Goal: Task Accomplishment & Management: Use online tool/utility

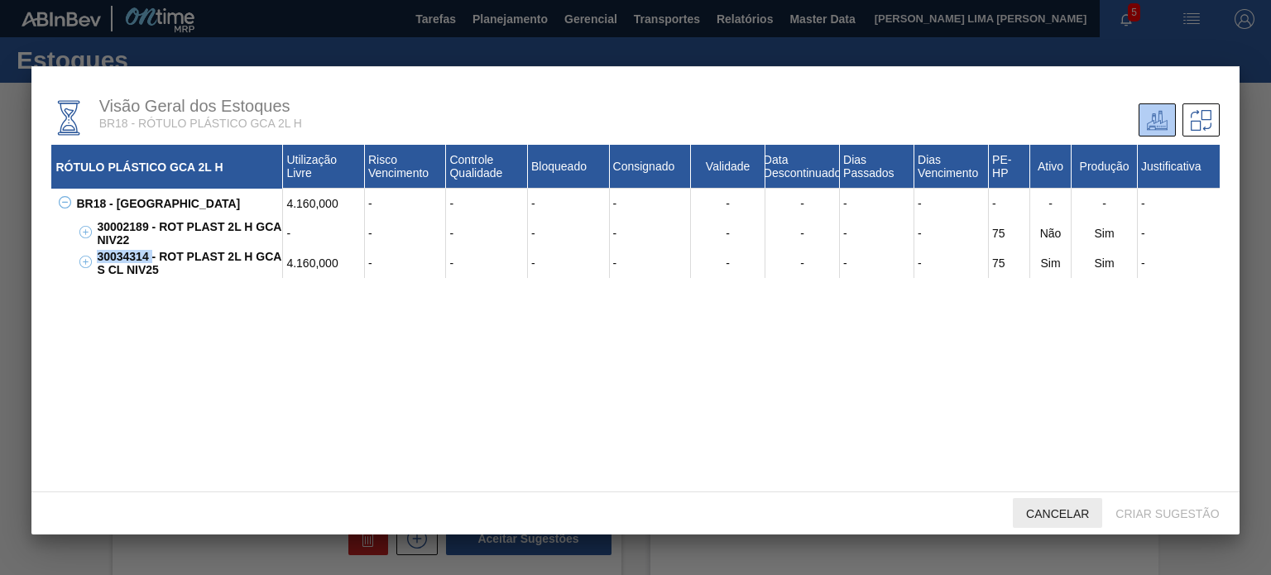
click at [1040, 506] on div "Cancelar" at bounding box center [1057, 513] width 89 height 31
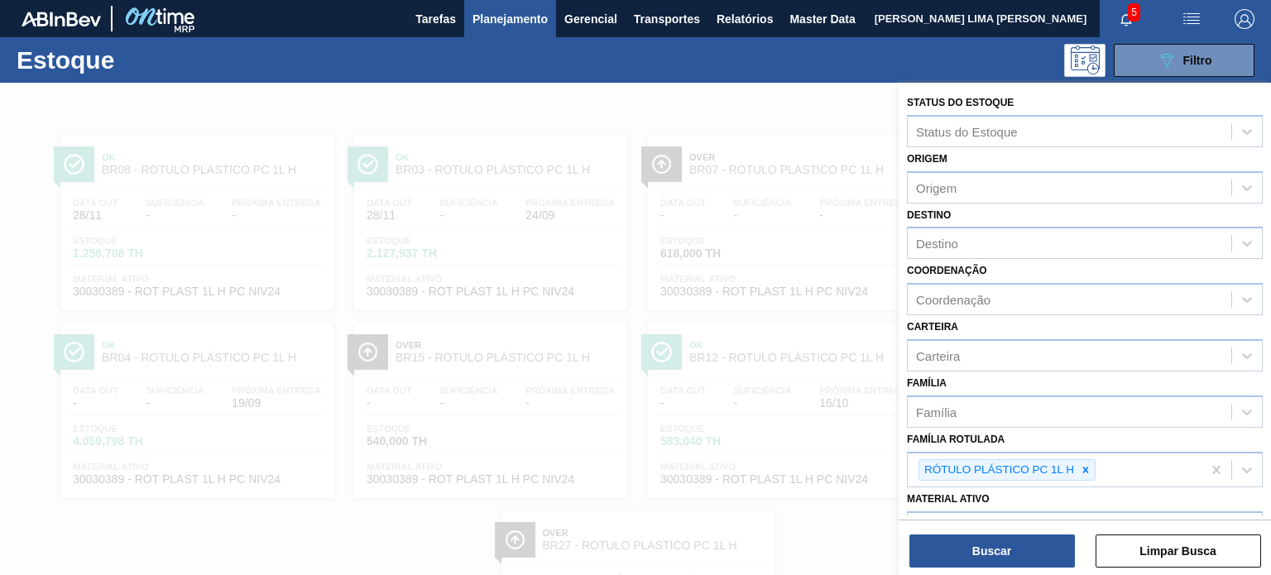
scroll to position [211, 0]
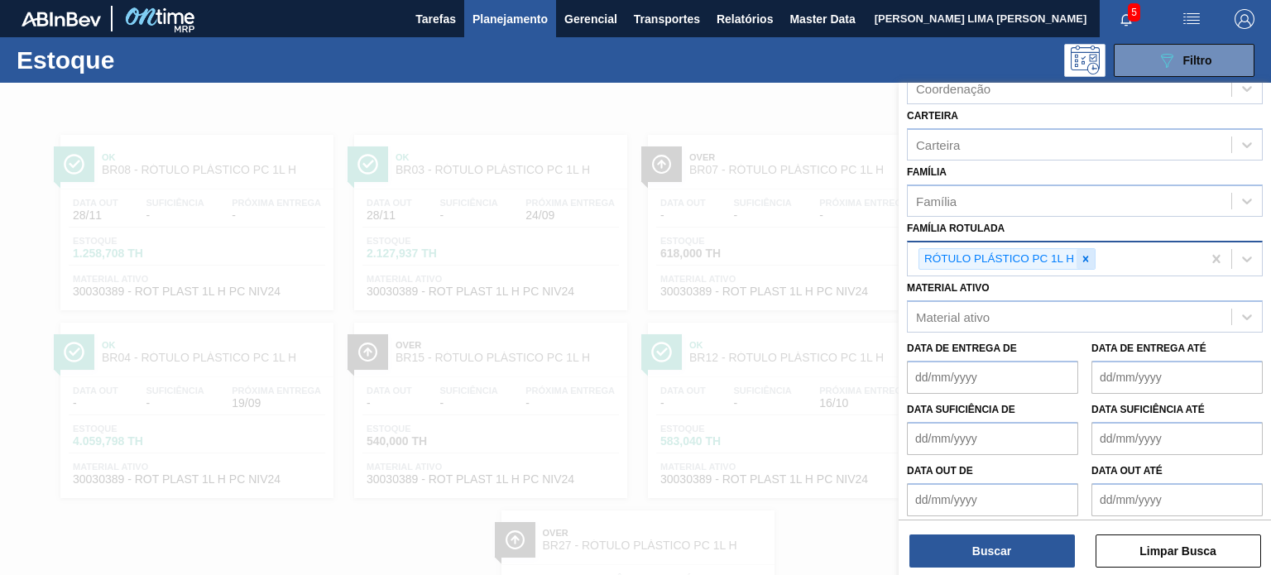
click at [1087, 257] on icon at bounding box center [1086, 259] width 6 height 6
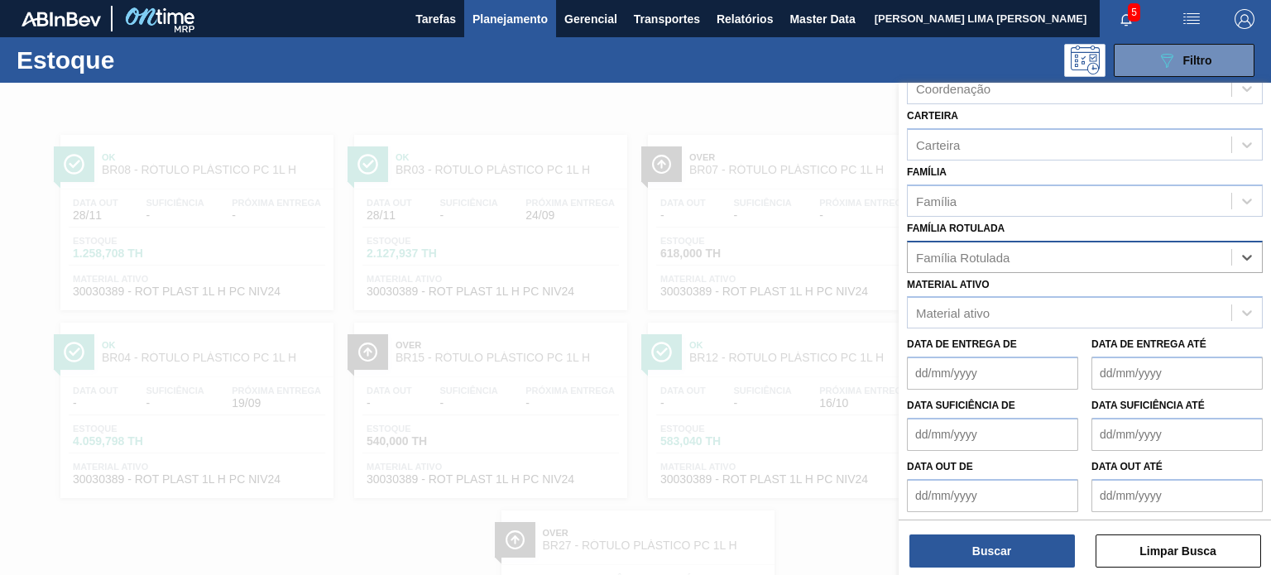
paste Rotulada "FILME LISO 860X45"
type Rotulada "FILME LISO 860X45"
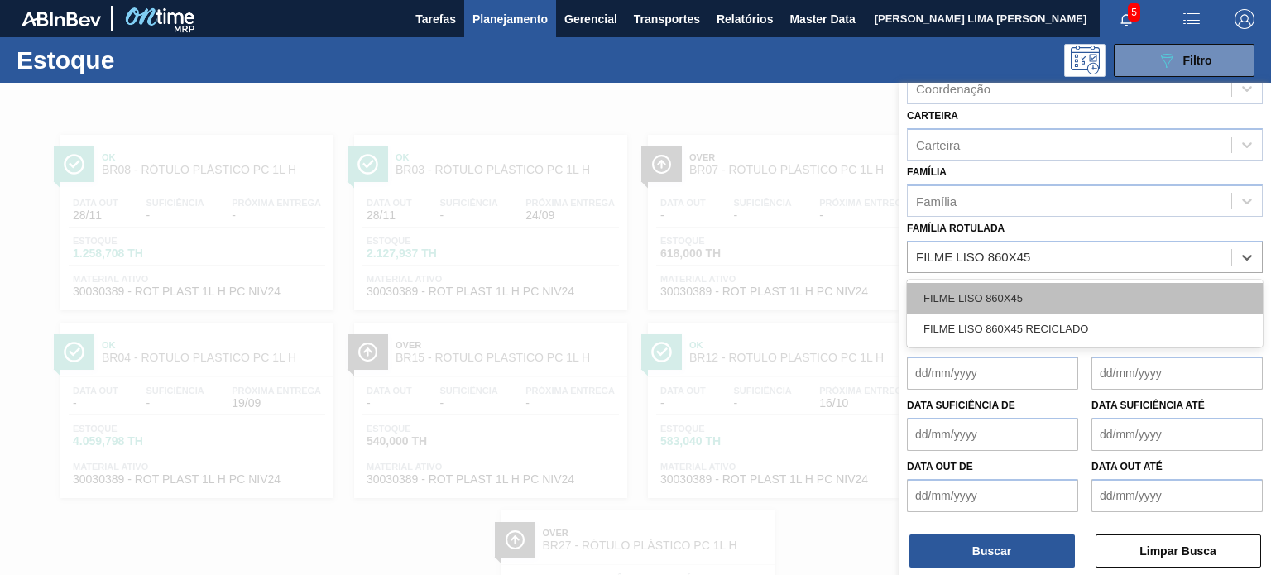
click at [1012, 283] on div "FILME LISO 860X45" at bounding box center [1085, 298] width 356 height 31
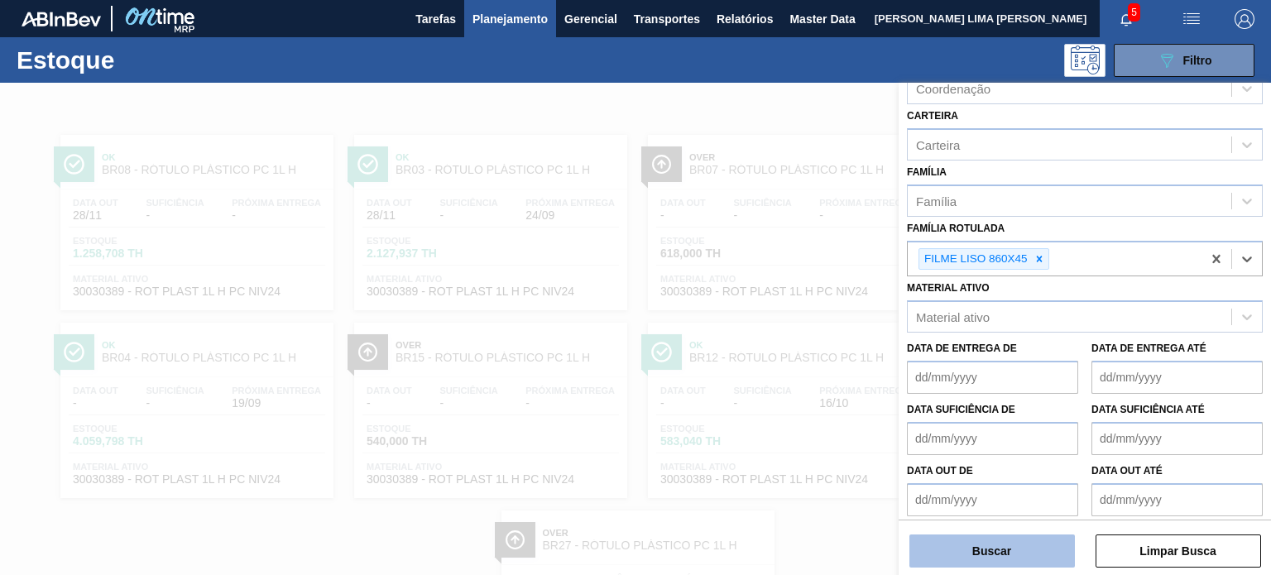
click at [1004, 564] on button "Buscar" at bounding box center [993, 551] width 166 height 33
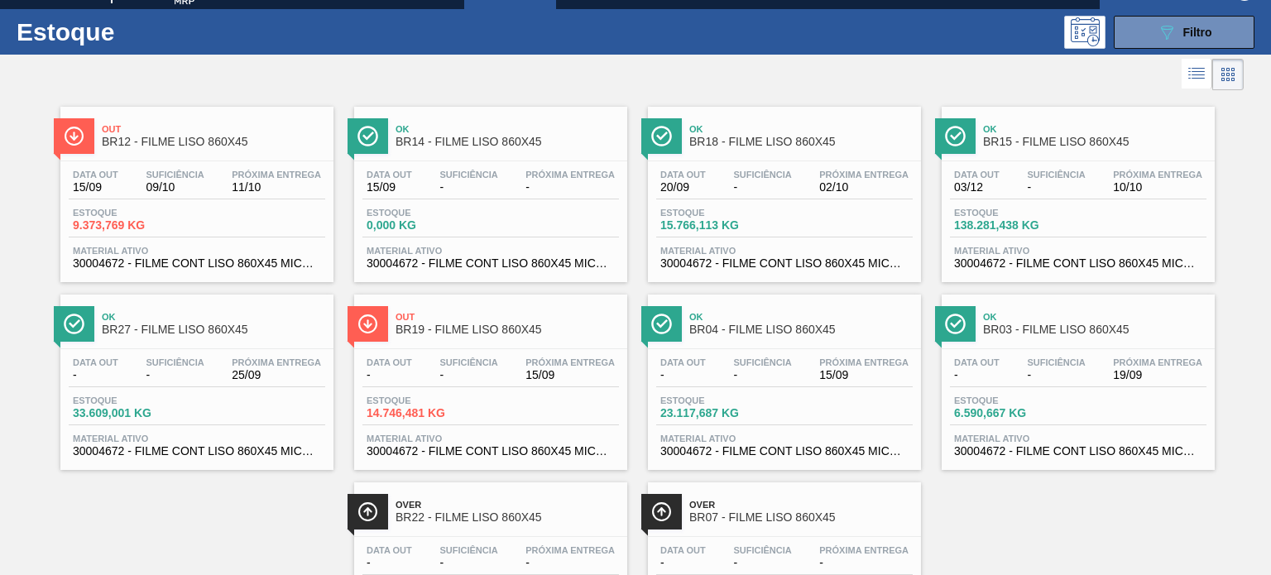
scroll to position [0, 0]
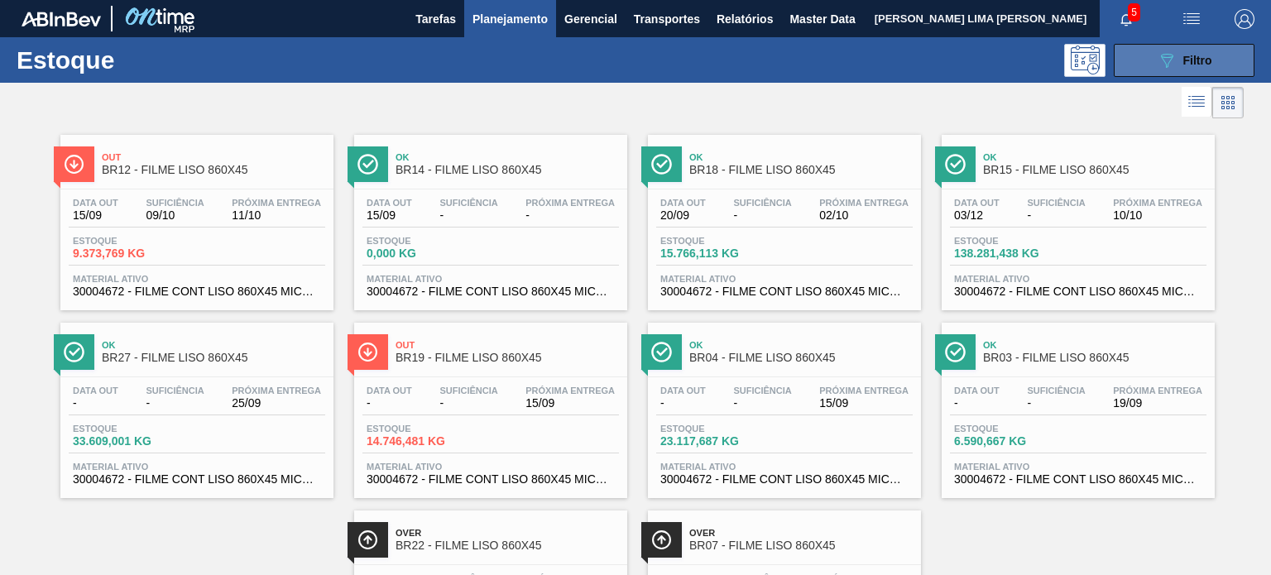
click at [1152, 72] on button "089F7B8B-B2A5-4AFE-B5C0-19BA573D28AC Filtro" at bounding box center [1184, 60] width 141 height 33
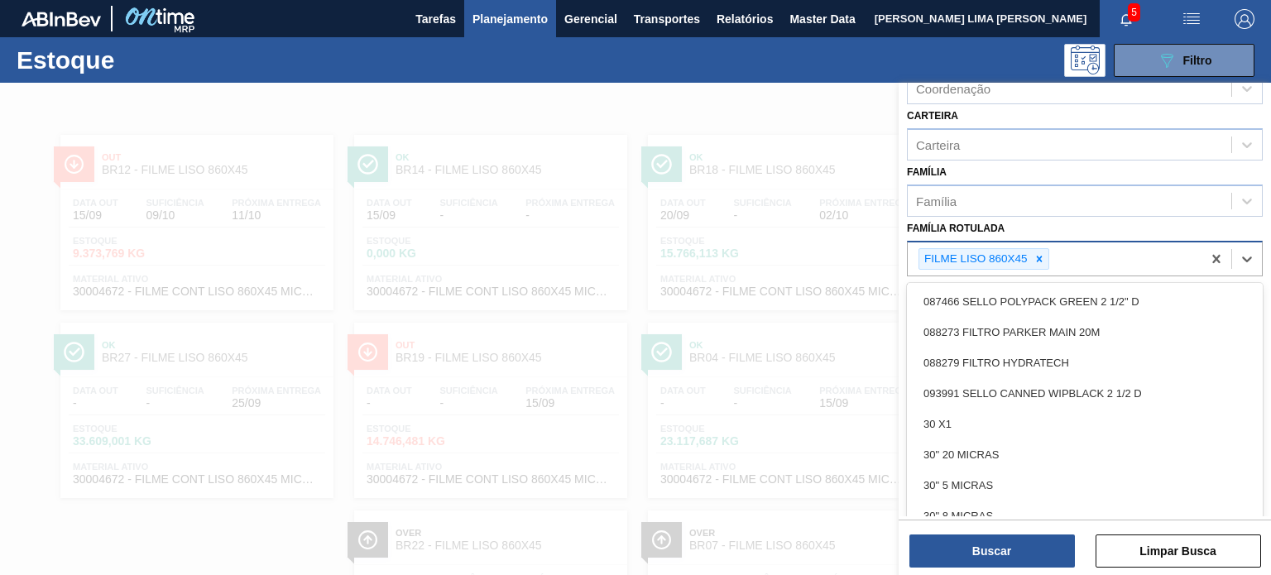
click at [1050, 259] on div "FILME LISO 860X45" at bounding box center [1055, 260] width 294 height 34
click at [1043, 253] on icon at bounding box center [1040, 259] width 12 height 12
click at [1020, 222] on div "Família Rotulada option FILME LISO 860X45, deselected. option 087466 SELLO POLY…" at bounding box center [1085, 245] width 356 height 56
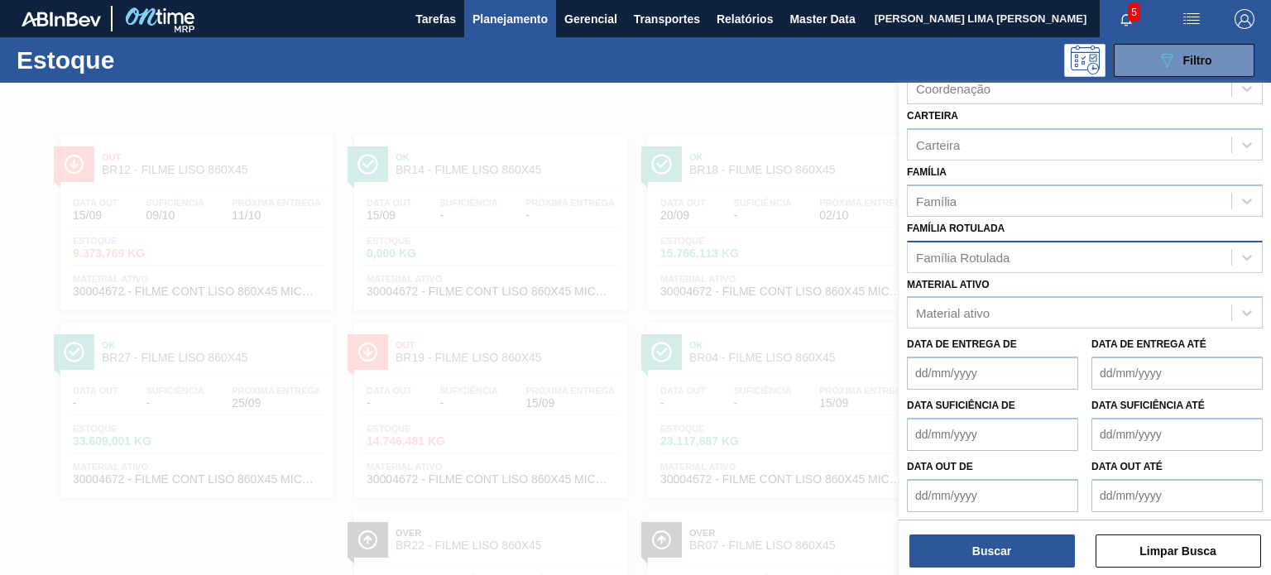
click at [1012, 258] on div "Família Rotulada" at bounding box center [1070, 257] width 324 height 24
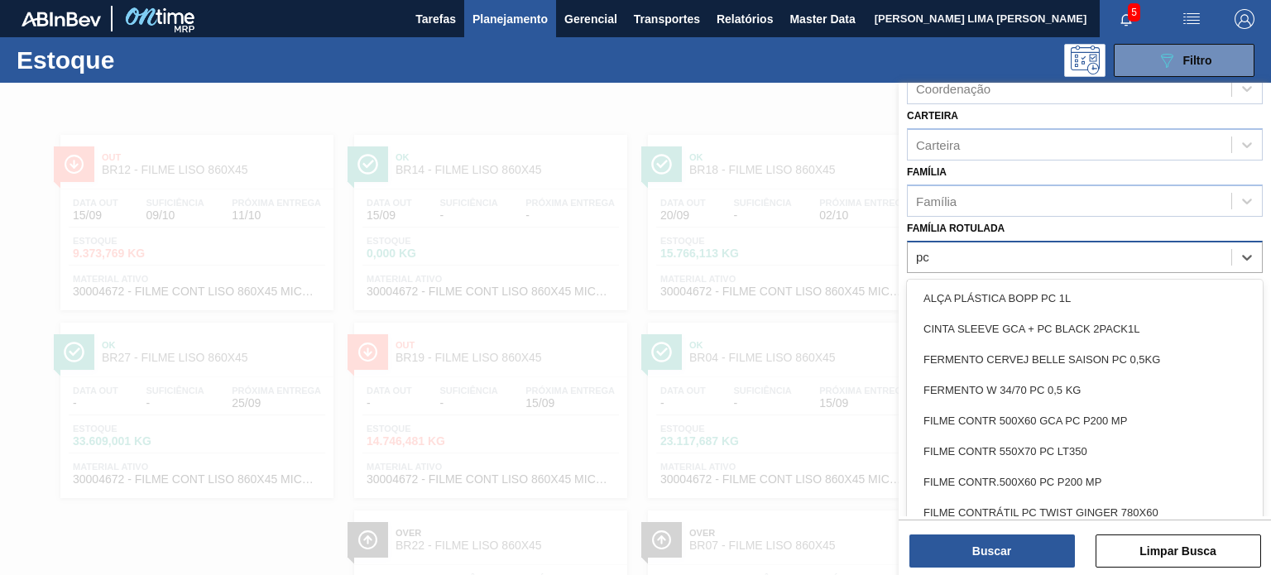
type Rotulada "p"
type Rotulada "1"
type Rotulada "p"
type Rotulada "1"
type Rotulada "p"
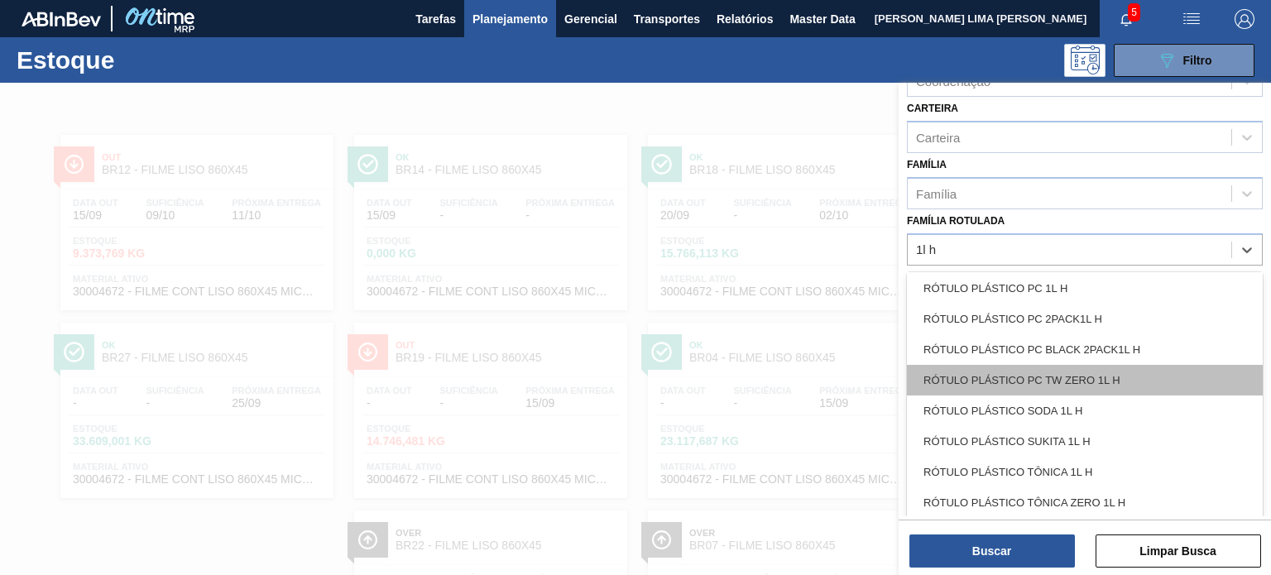
scroll to position [195, 0]
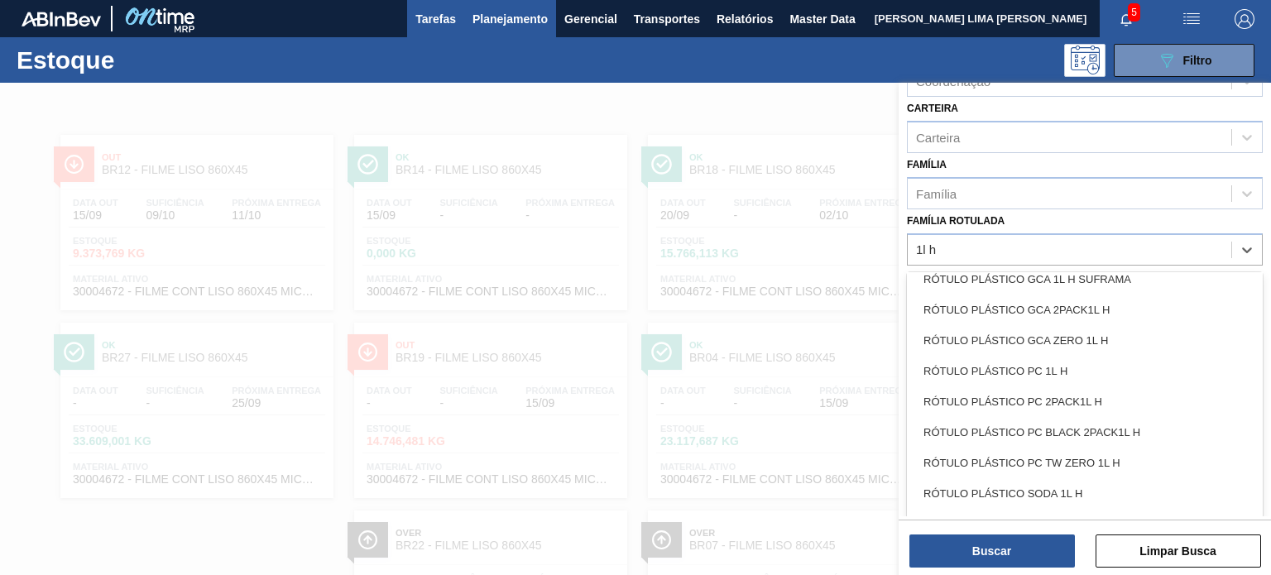
type Rotulada "1l h"
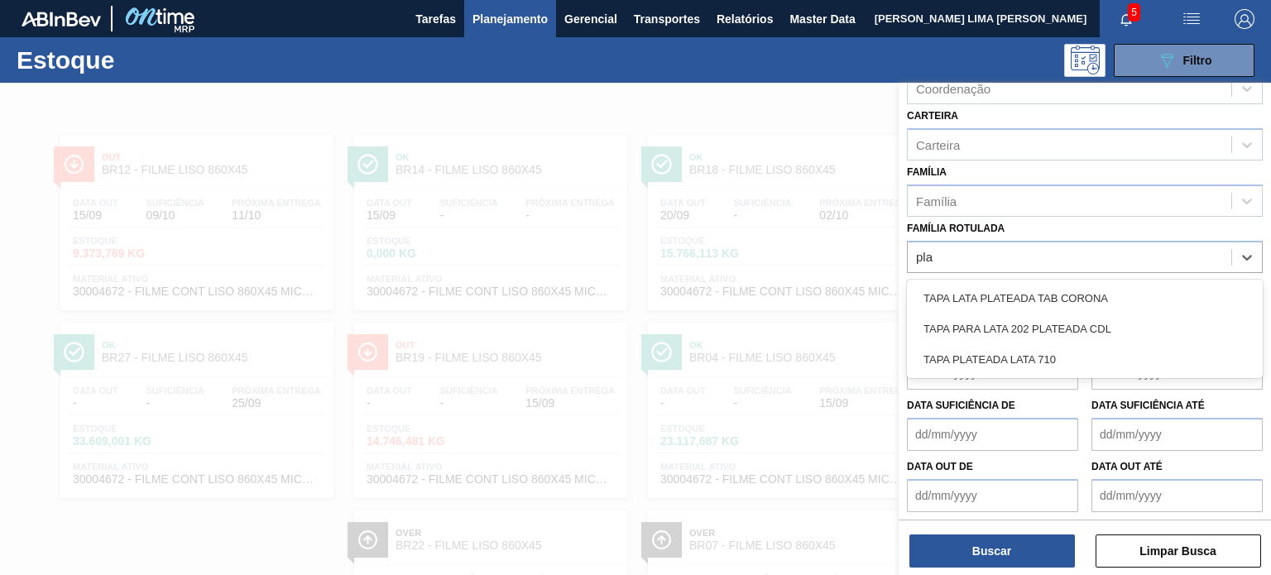
scroll to position [219, 0]
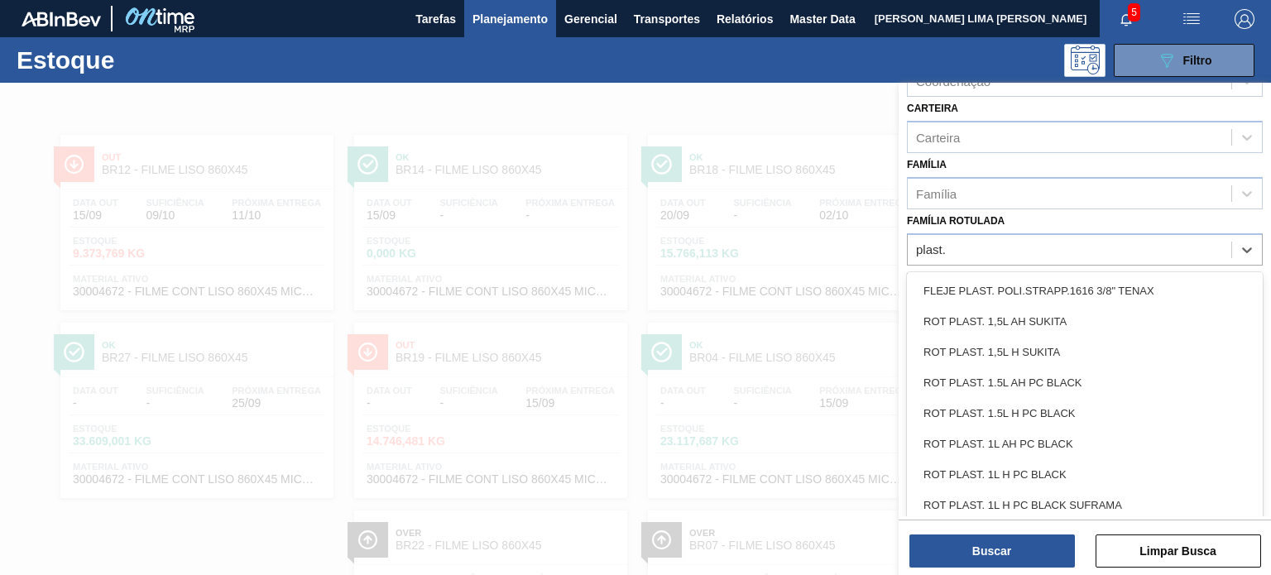
type Rotulada "plast. 1"
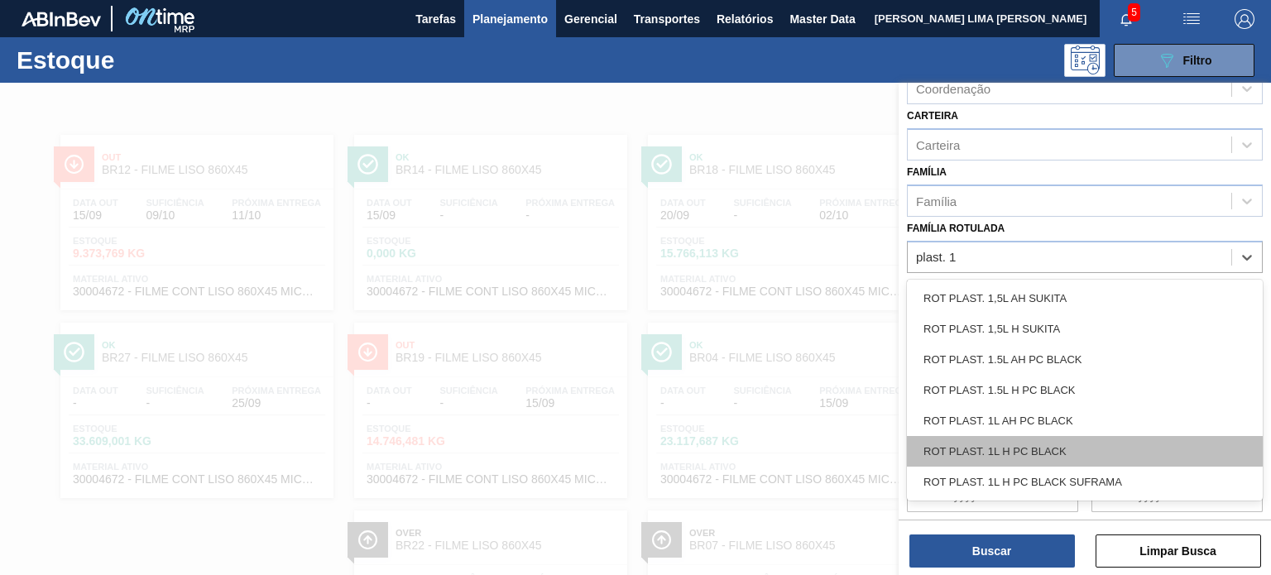
click at [1066, 444] on div "ROT PLAST. 1L H PC BLACK" at bounding box center [1085, 451] width 356 height 31
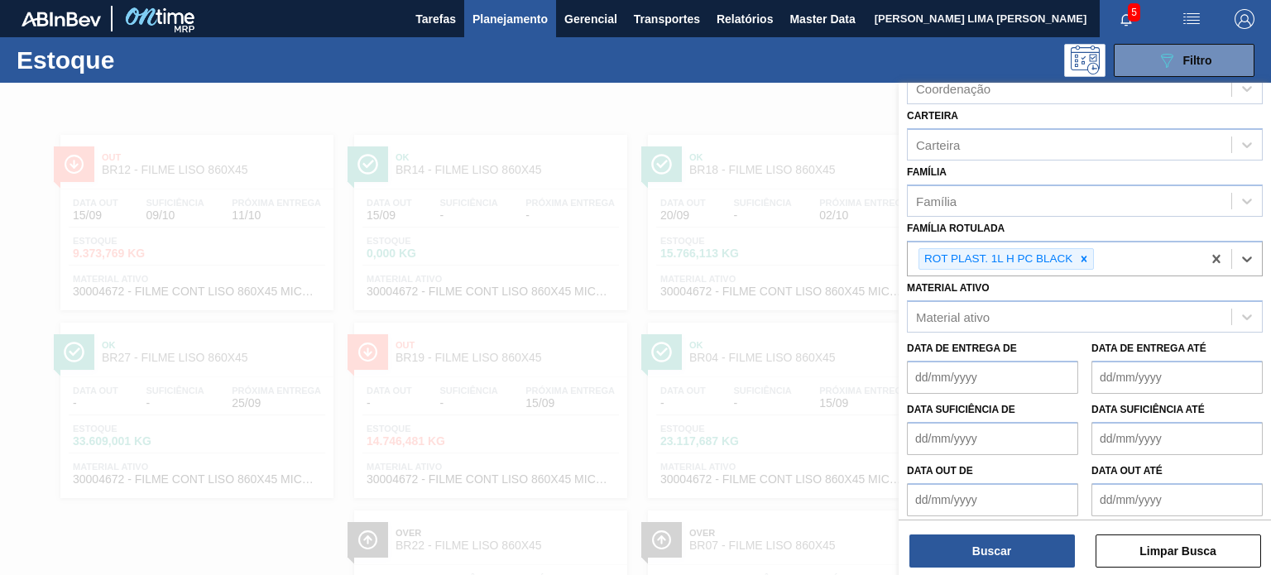
scroll to position [214, 0]
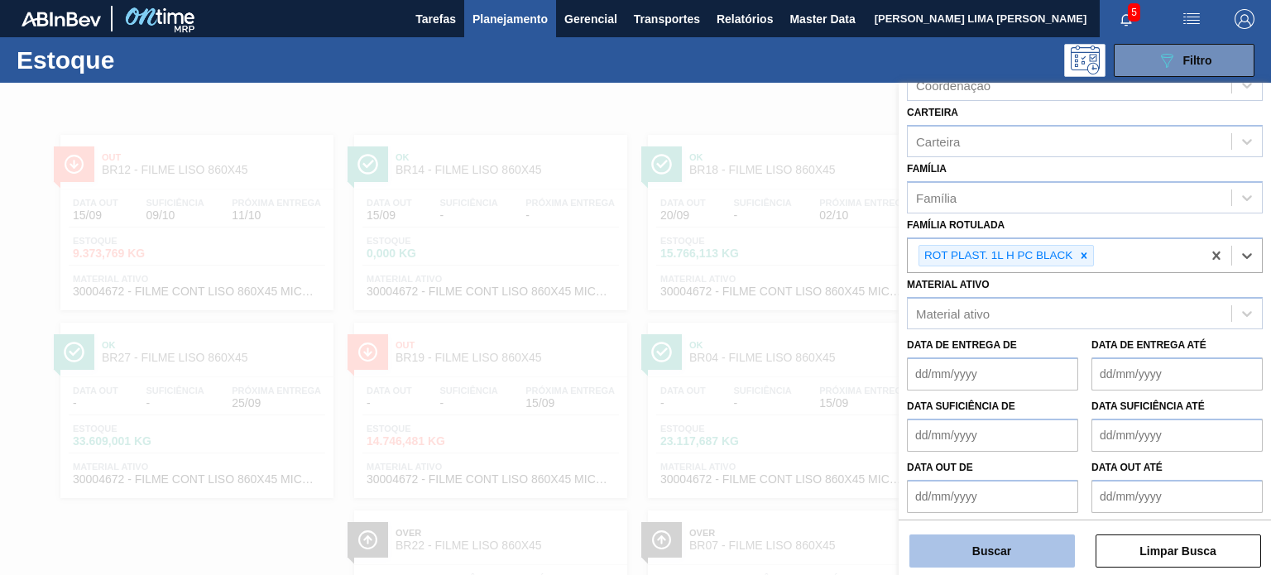
click at [1043, 539] on button "Buscar" at bounding box center [993, 551] width 166 height 33
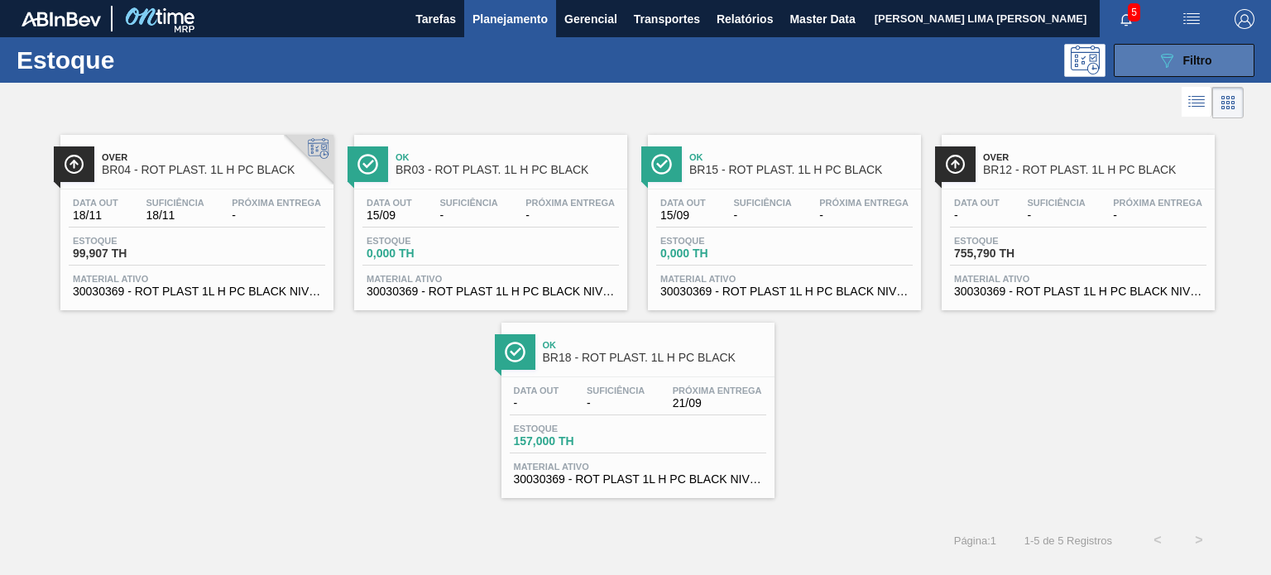
click at [1152, 51] on button "089F7B8B-B2A5-4AFE-B5C0-19BA573D28AC Filtro" at bounding box center [1184, 60] width 141 height 33
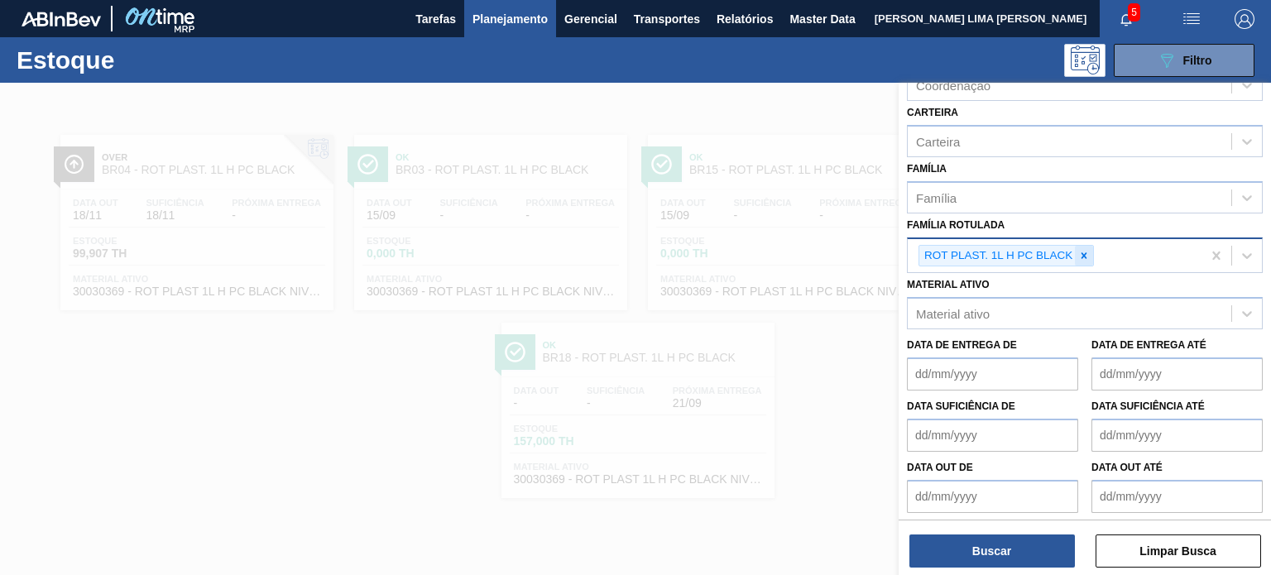
click at [1089, 256] on icon at bounding box center [1084, 256] width 12 height 12
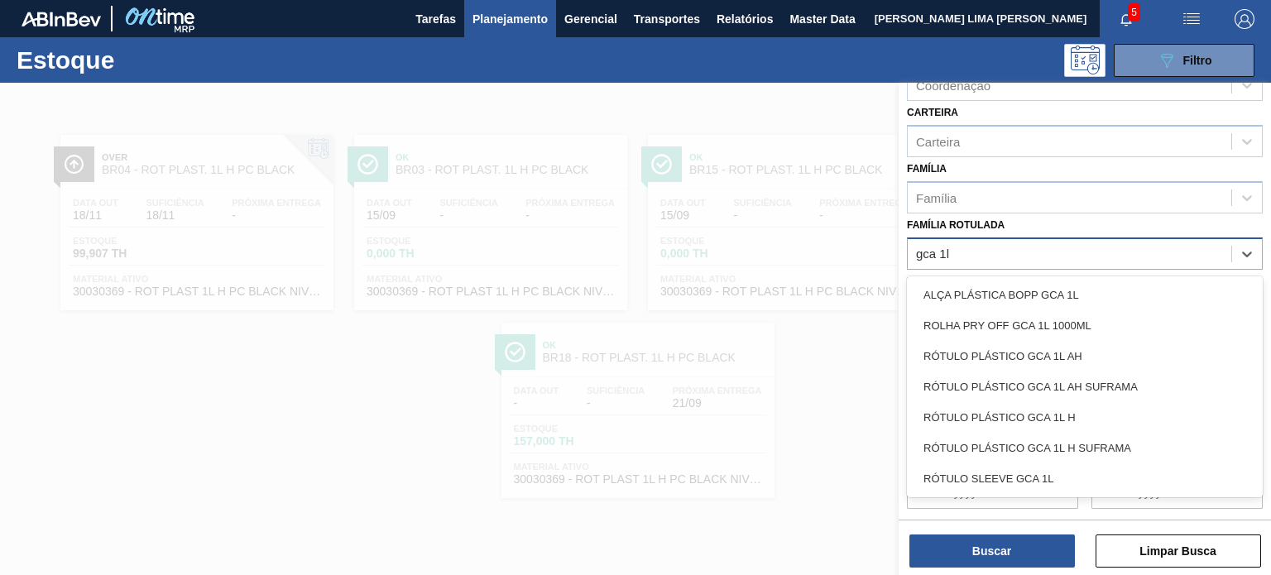
scroll to position [211, 0]
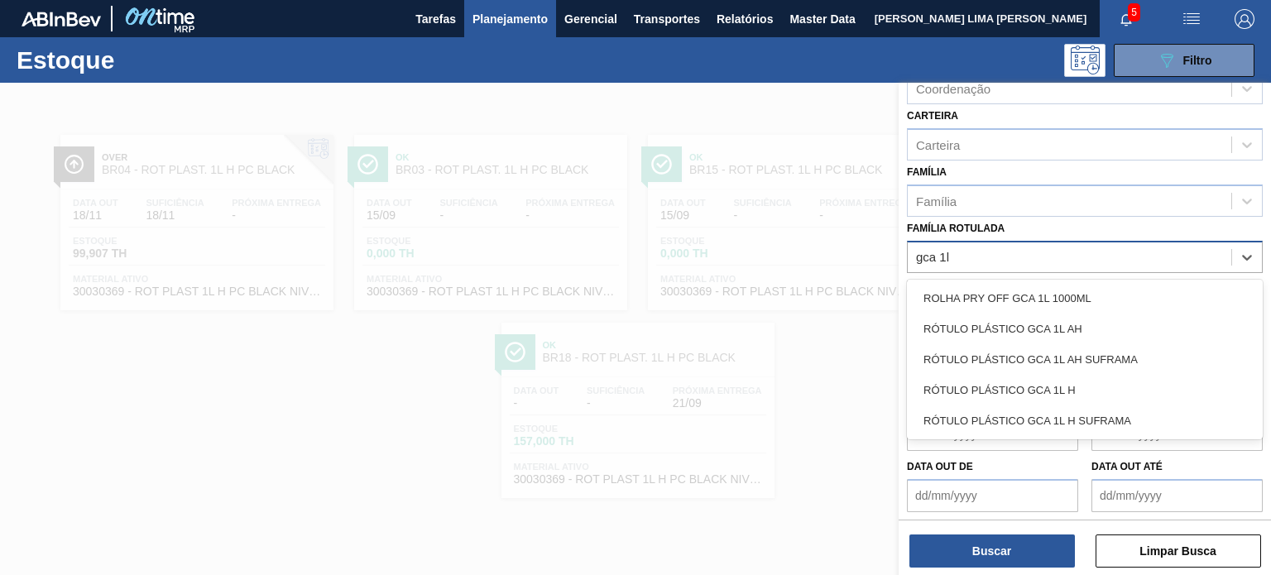
type Rotulada "gca 1l h"
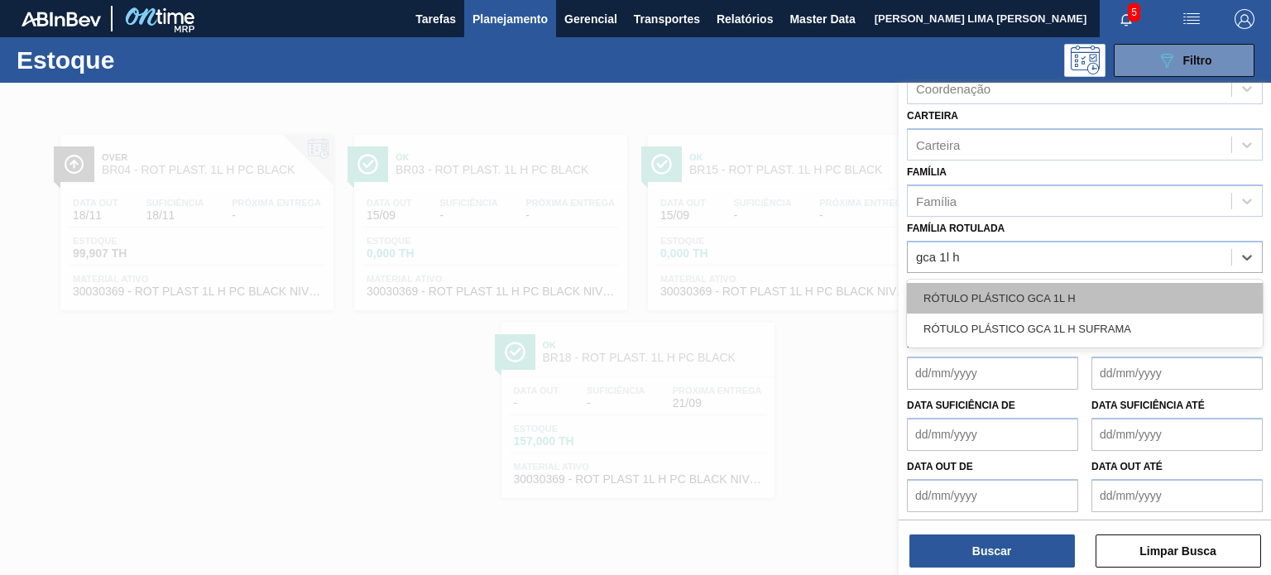
click at [1076, 284] on div "RÓTULO PLÁSTICO GCA 1L H" at bounding box center [1085, 298] width 356 height 31
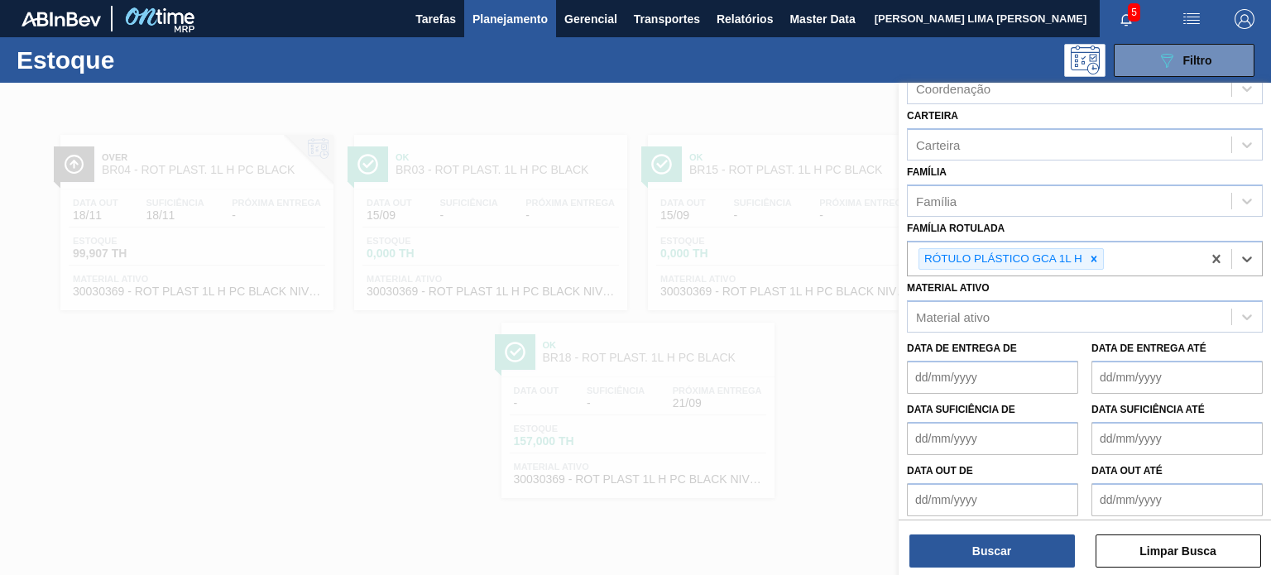
scroll to position [214, 0]
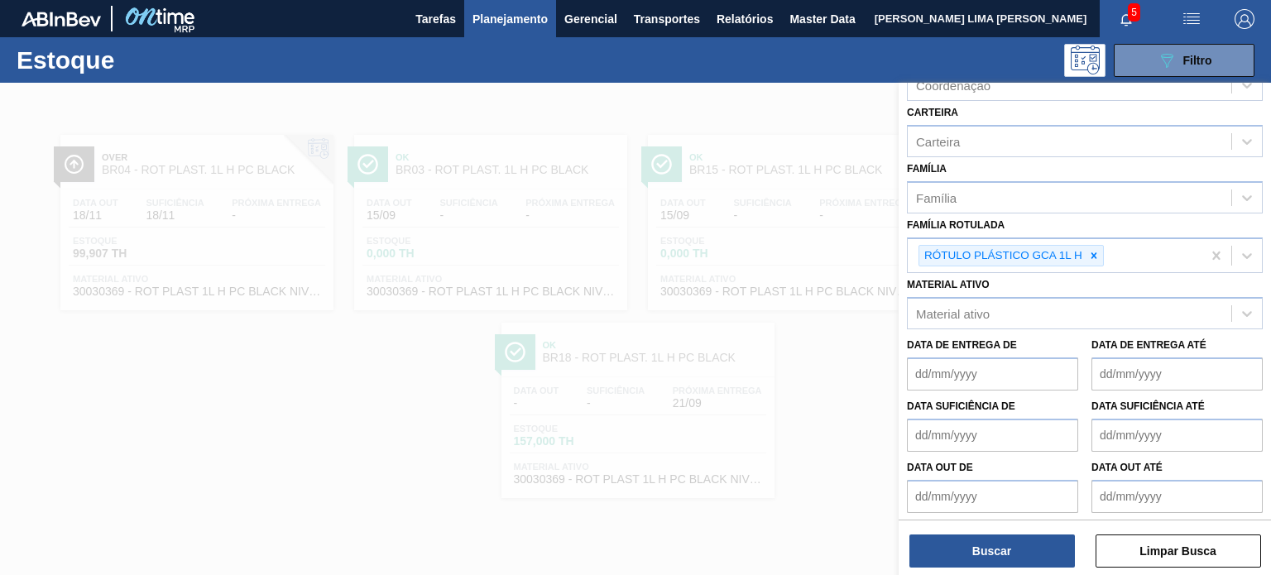
click at [1050, 533] on div "Buscar Limpar Busca" at bounding box center [1085, 543] width 372 height 46
click at [1053, 539] on button "Buscar" at bounding box center [993, 551] width 166 height 33
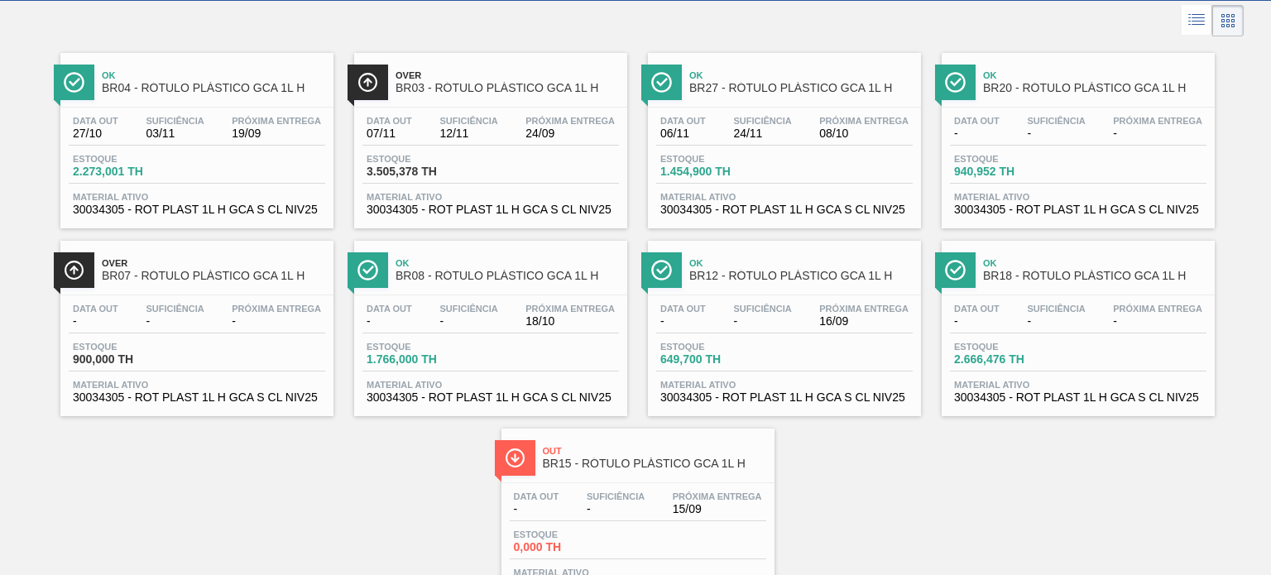
scroll to position [83, 0]
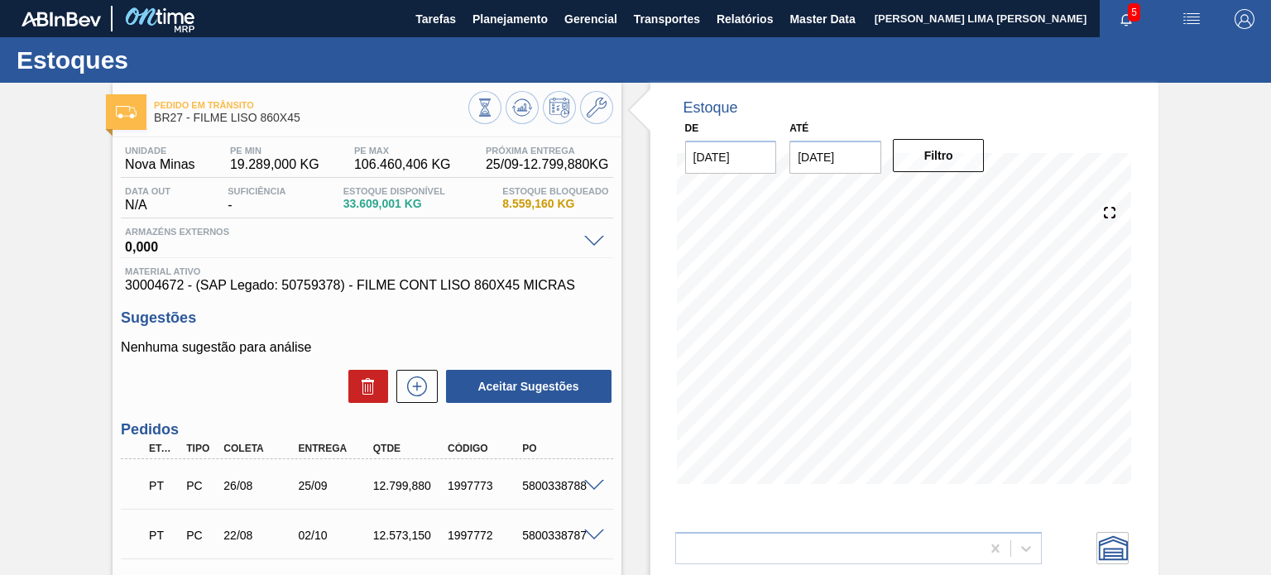
click at [382, 209] on span "33.609,001 KG" at bounding box center [394, 204] width 102 height 12
click at [382, 210] on div "Estoque Disponível 33.609,001 KG" at bounding box center [394, 199] width 110 height 26
click at [379, 210] on div "Estoque Disponível 33.609,001 KG" at bounding box center [394, 199] width 110 height 26
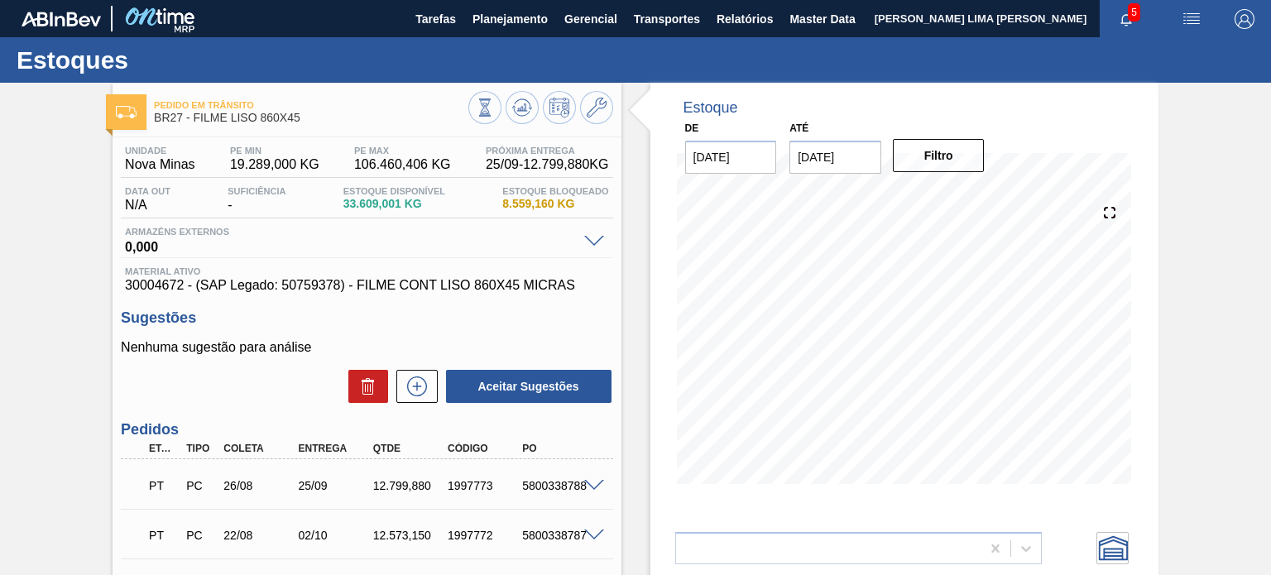
click at [373, 209] on span "33.609,001 KG" at bounding box center [394, 204] width 102 height 12
click at [382, 171] on span "106.460,406 KG" at bounding box center [402, 164] width 97 height 15
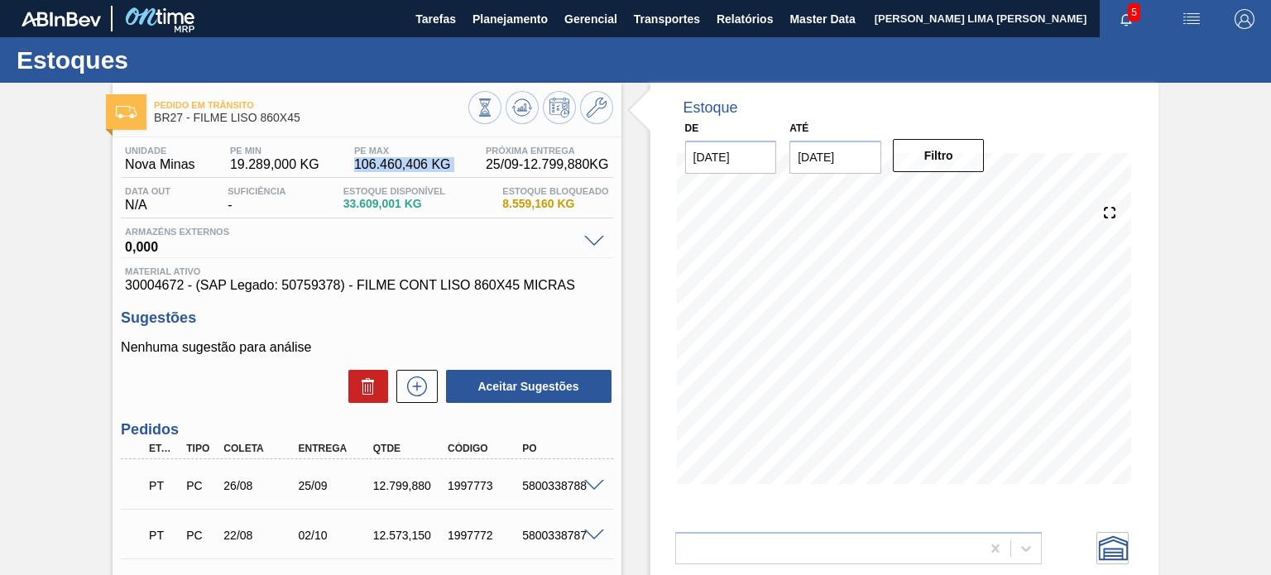
click at [382, 171] on span "106.460,406 KG" at bounding box center [402, 164] width 97 height 15
click at [389, 170] on span "106.460,406 KG" at bounding box center [402, 164] width 97 height 15
click at [391, 201] on span "33.609,001 KG" at bounding box center [394, 204] width 102 height 12
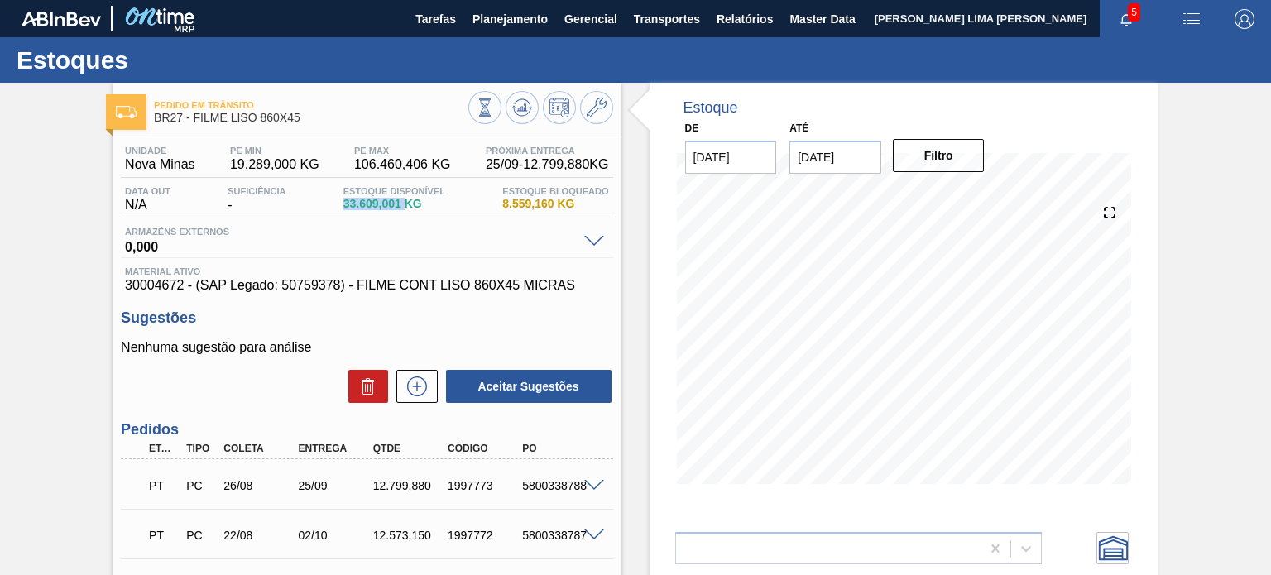
click at [391, 201] on span "33.609,001 KG" at bounding box center [394, 204] width 102 height 12
click at [379, 211] on div "Estoque Disponível 33.609,001 KG" at bounding box center [394, 199] width 110 height 26
click at [395, 208] on span "33.609,001 KG" at bounding box center [394, 204] width 102 height 12
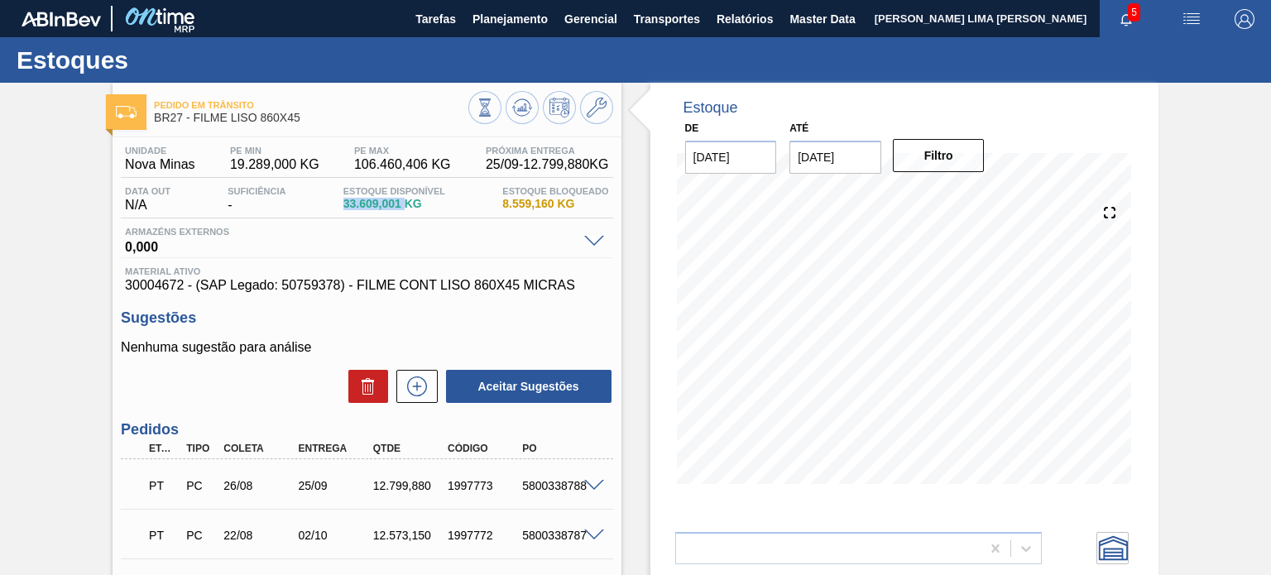
drag, startPoint x: 235, startPoint y: 142, endPoint x: 252, endPoint y: 161, distance: 25.9
click at [236, 142] on div "Unidade Nova Minas PE MIN 19.289,000 KG PE MAX 106.460,406 KG Próxima Entrega 2…" at bounding box center [367, 486] width 508 height 698
click at [251, 160] on span "19.289,000 KG" at bounding box center [274, 164] width 89 height 15
click at [594, 92] on button at bounding box center [596, 107] width 33 height 33
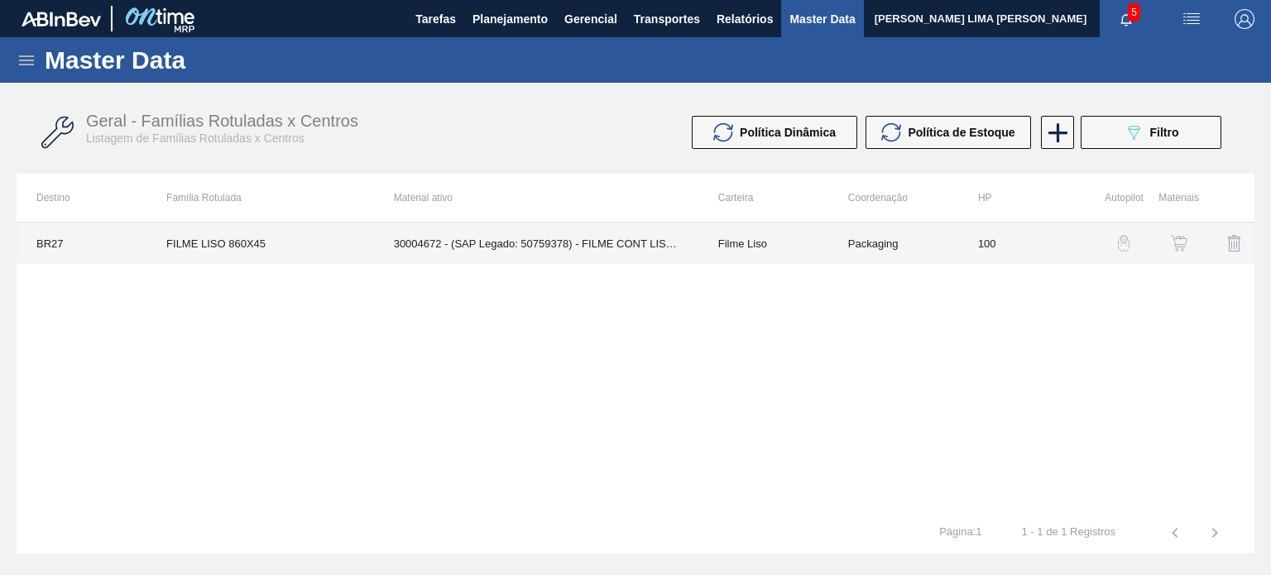
click at [928, 252] on td "Packaging" at bounding box center [894, 243] width 130 height 41
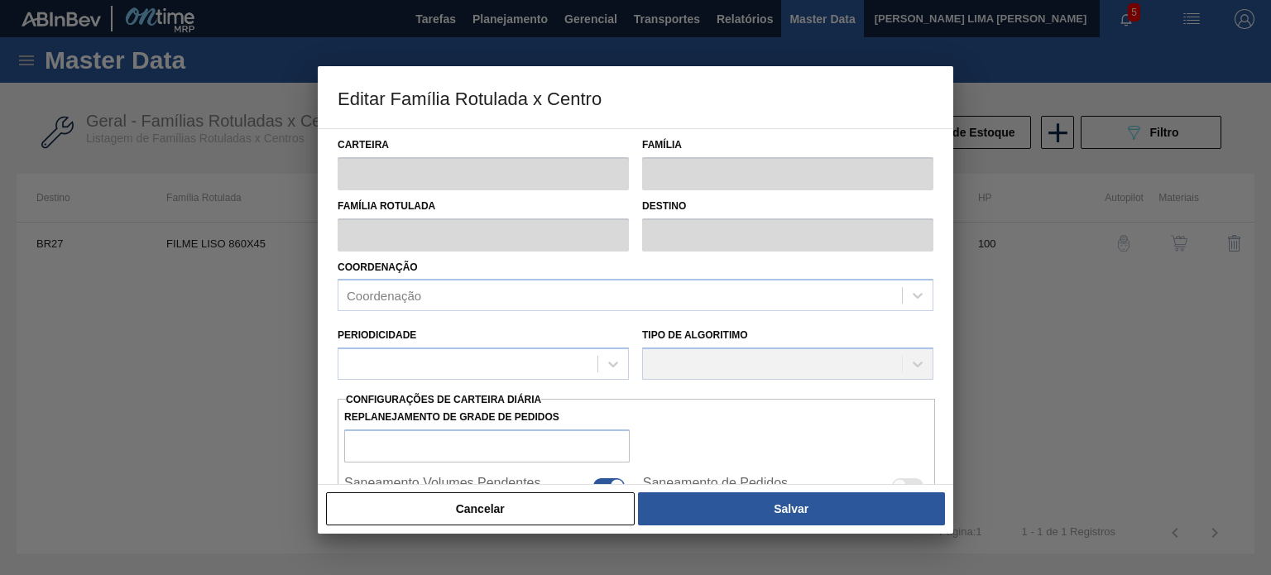
type input "Filme Liso"
type input "FILME LISO 860X45"
type input "BR27 - Nova Minas"
type input "100"
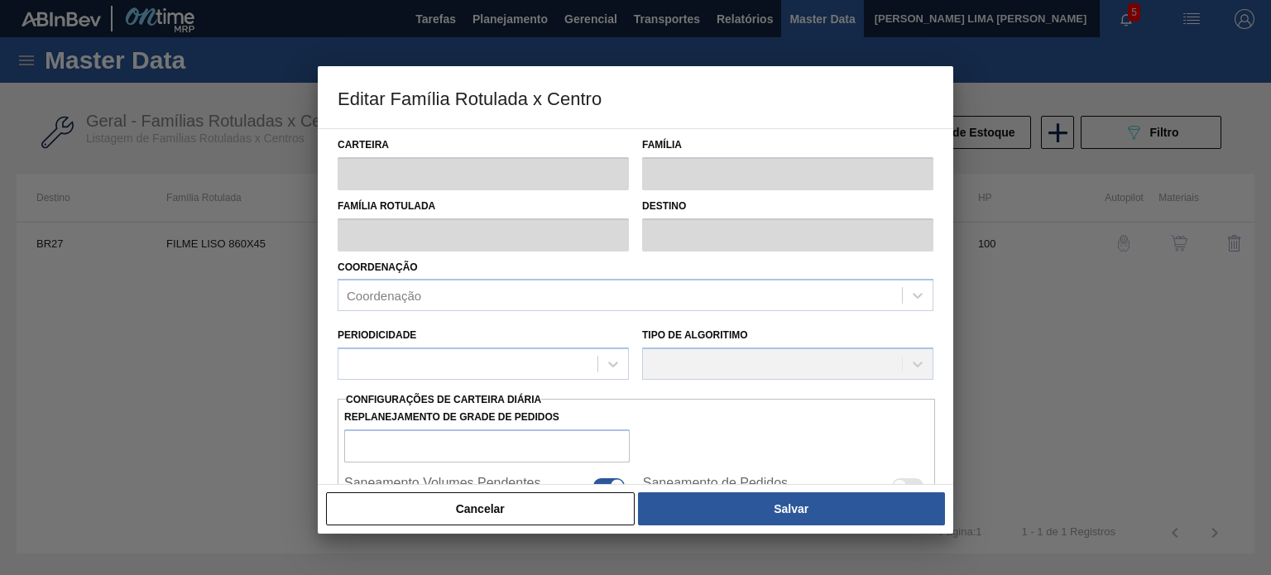
type input "19.289"
type input "106.460,406"
type input "75"
type input "83.860,412"
checkbox input "true"
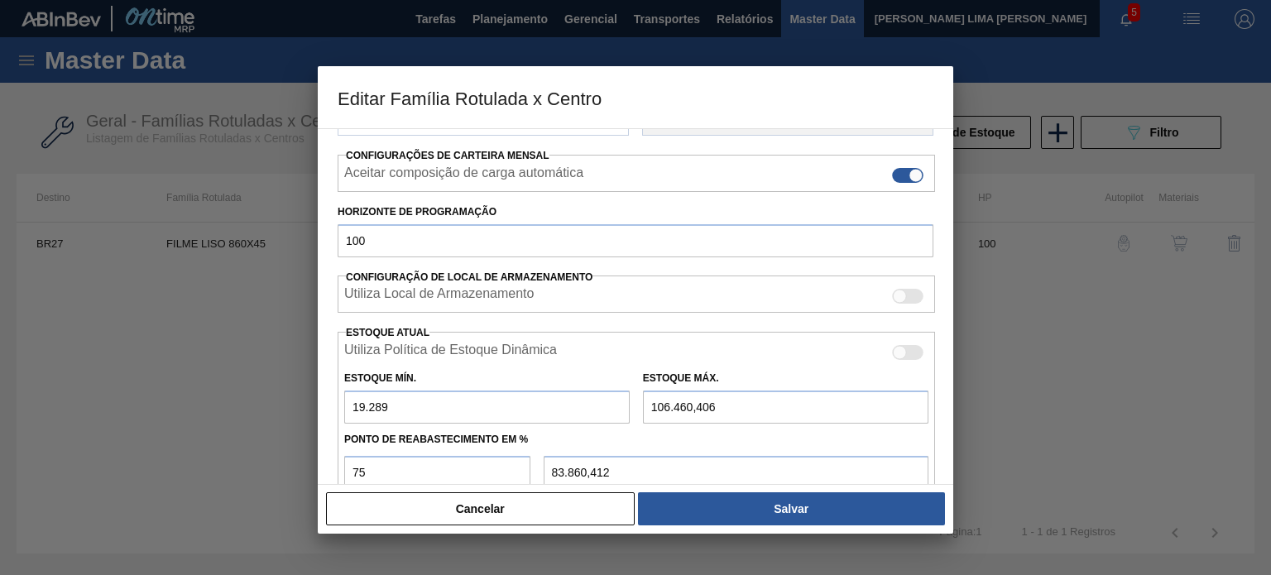
scroll to position [401, 0]
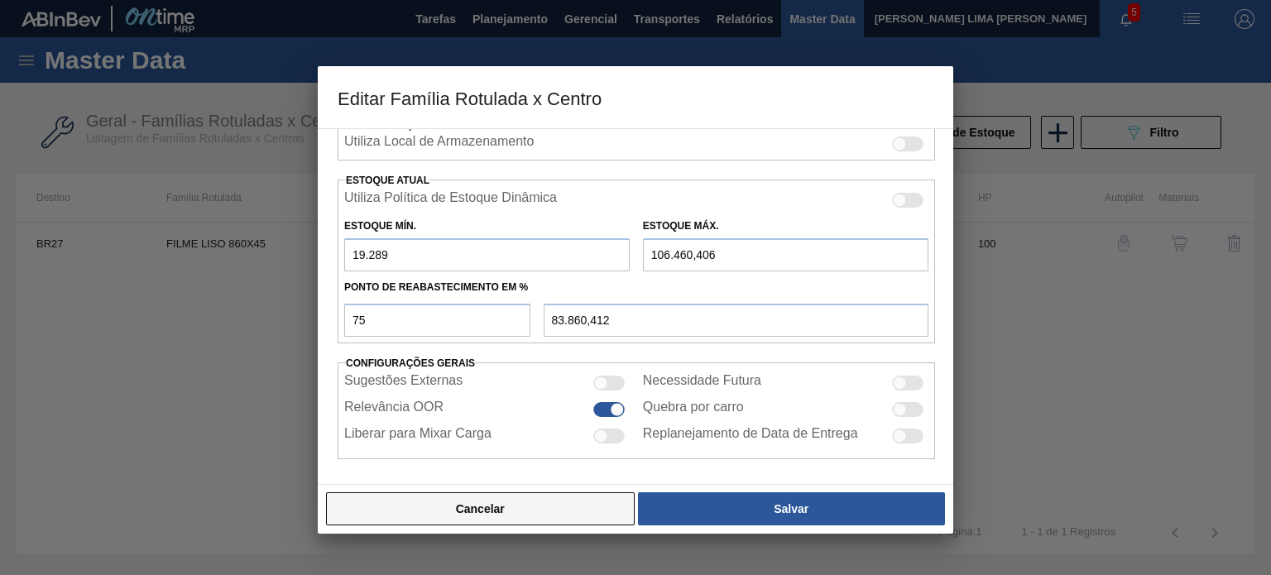
click at [567, 502] on button "Cancelar" at bounding box center [480, 508] width 309 height 33
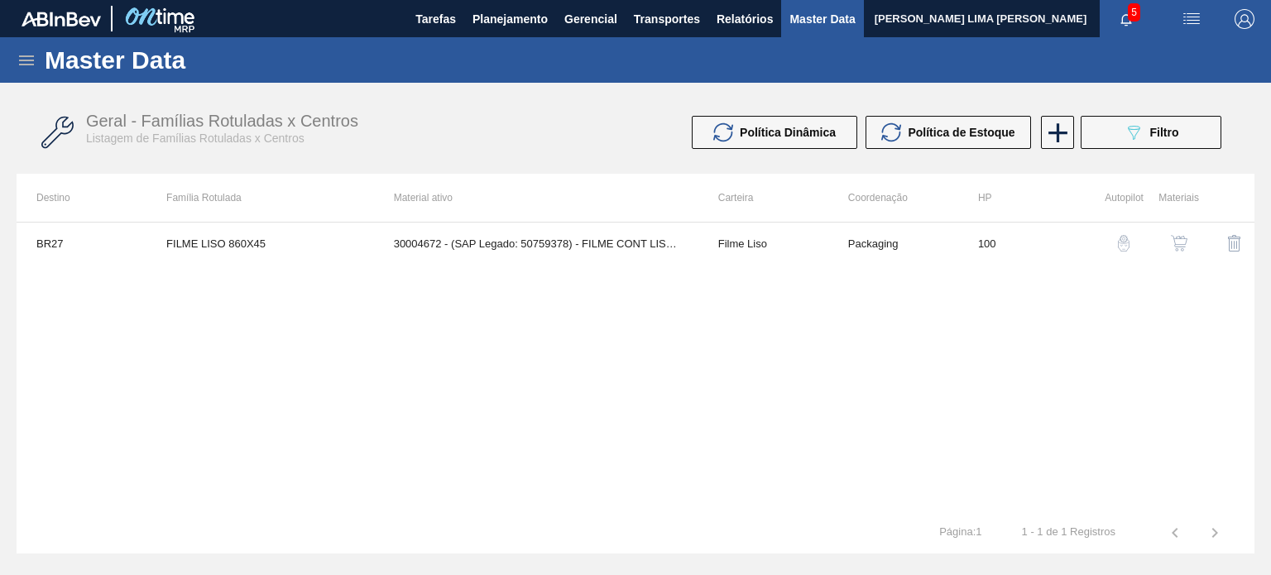
click at [1121, 248] on img "button" at bounding box center [1124, 243] width 17 height 17
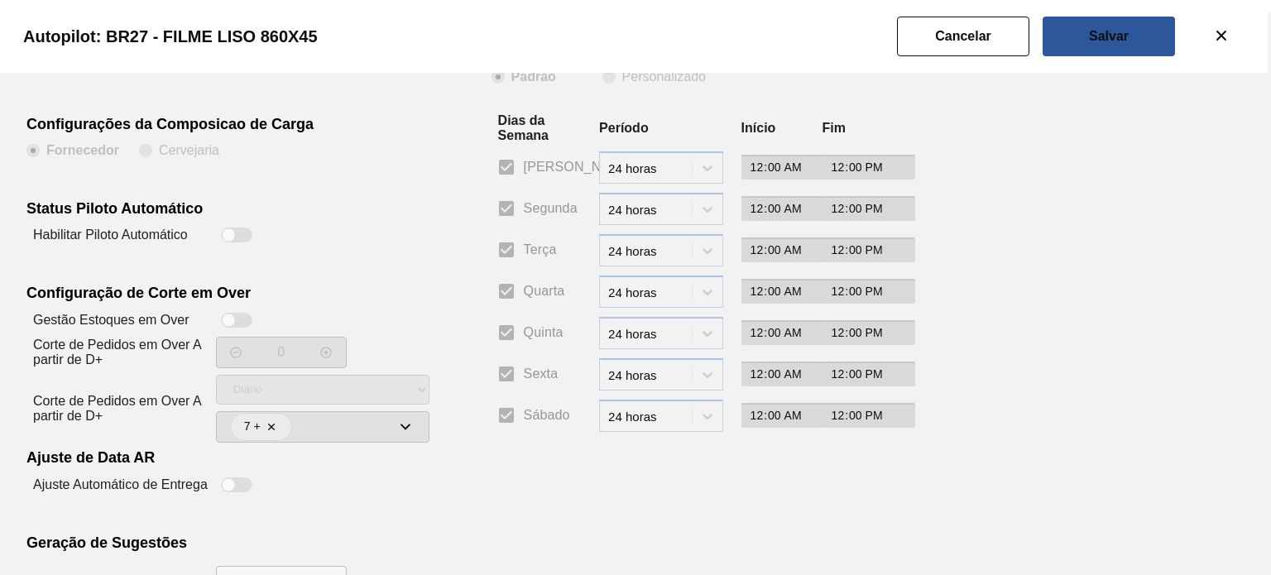
scroll to position [300, 0]
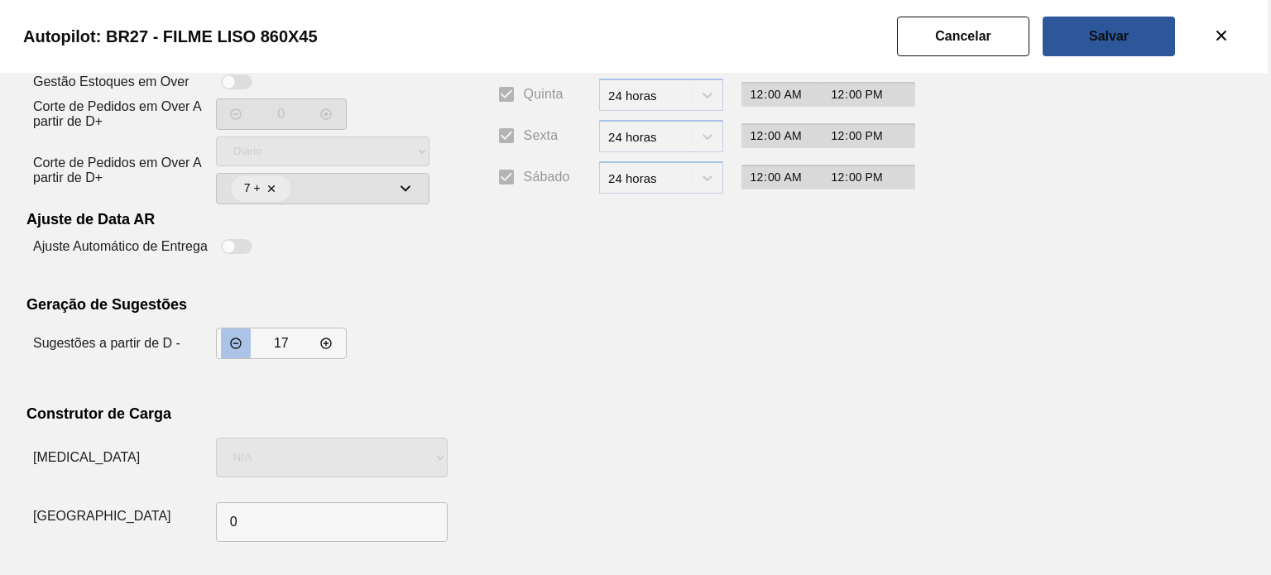
drag, startPoint x: 289, startPoint y: 343, endPoint x: 240, endPoint y: 340, distance: 48.9
click at [247, 344] on div "17" at bounding box center [281, 343] width 131 height 31
click at [0, 0] on slot "Cancelar" at bounding box center [0, 0] width 0 height 0
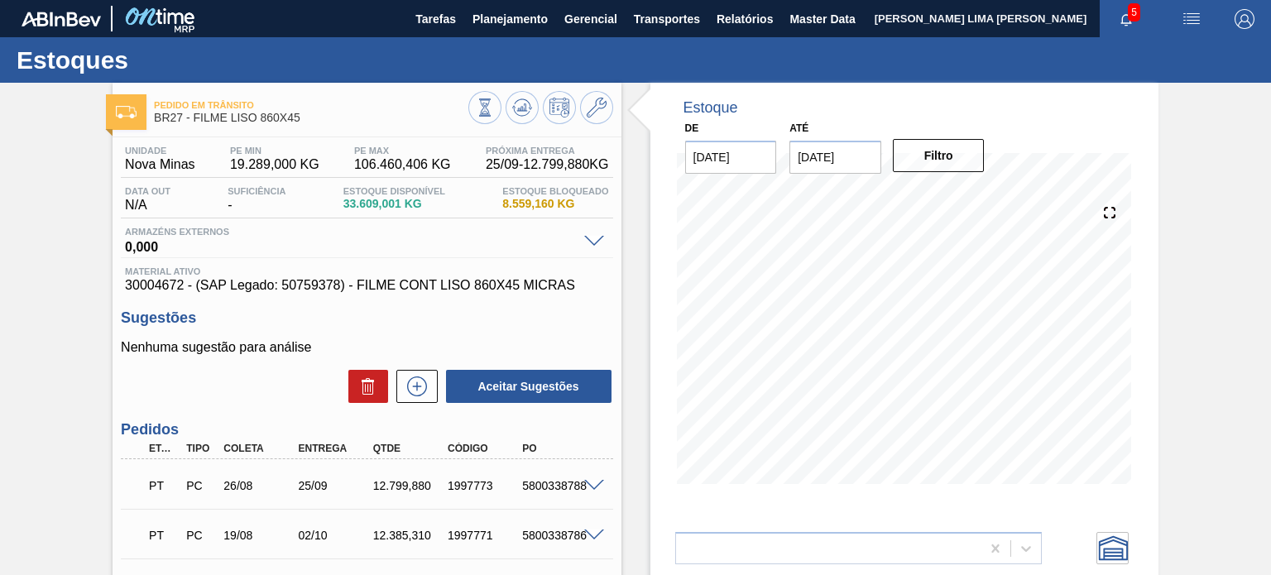
click at [1165, 303] on div "Pedido em Trânsito BR27 - FILME LISO 860X45 Unidade Nova Minas PE MIN 19.289,00…" at bounding box center [635, 463] width 1271 height 761
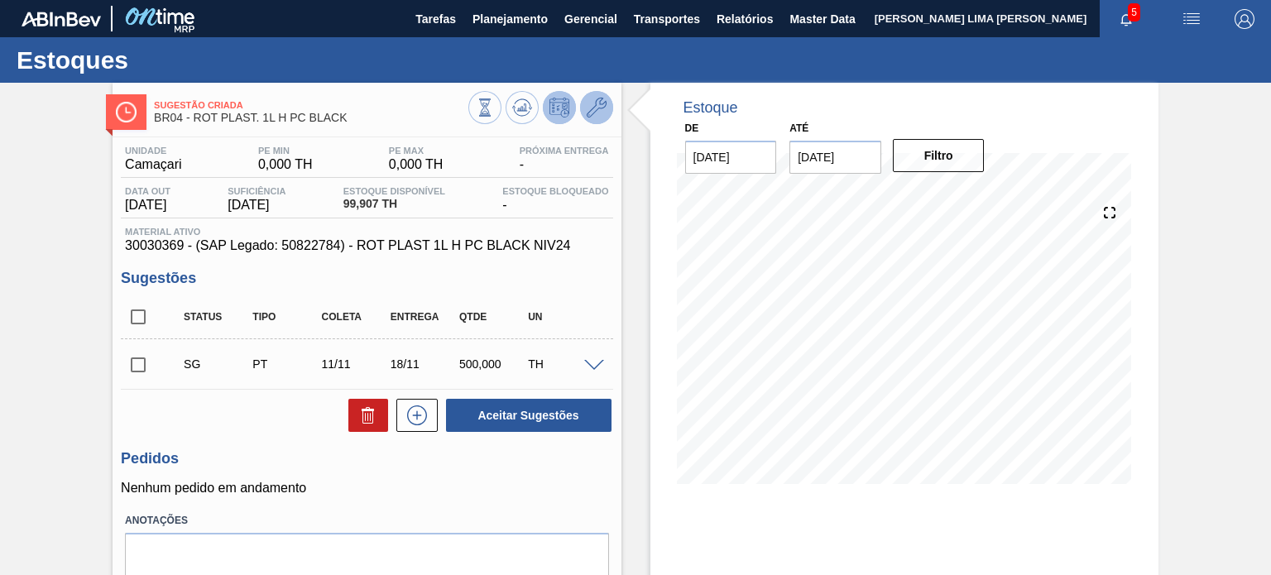
click at [595, 106] on icon at bounding box center [597, 108] width 20 height 20
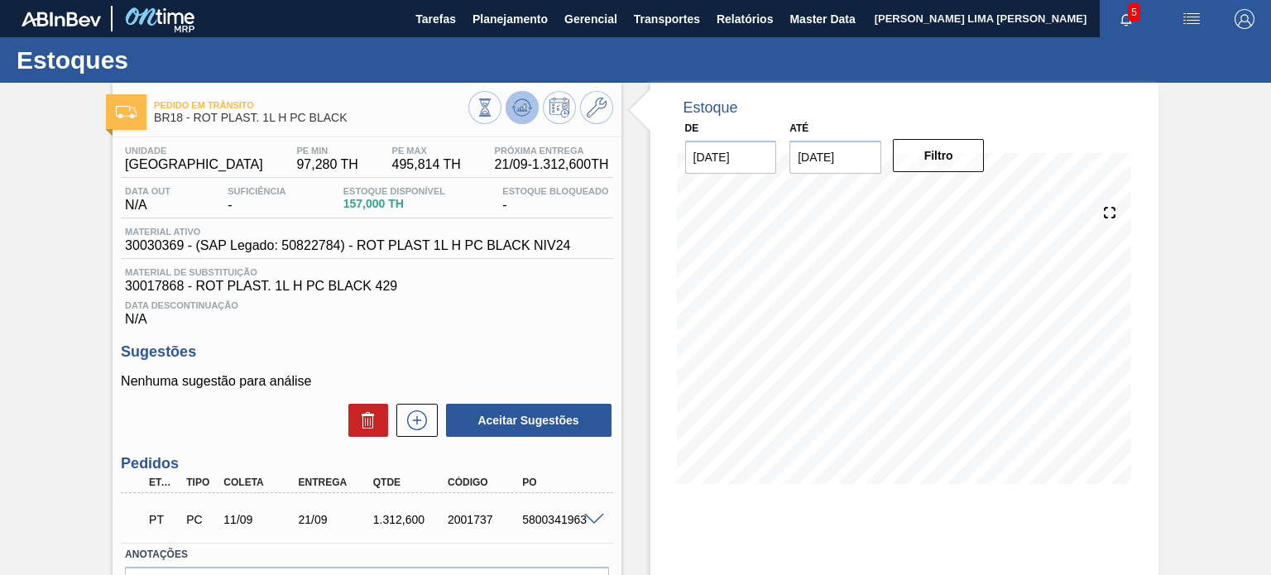
click at [521, 106] on icon at bounding box center [522, 108] width 20 height 20
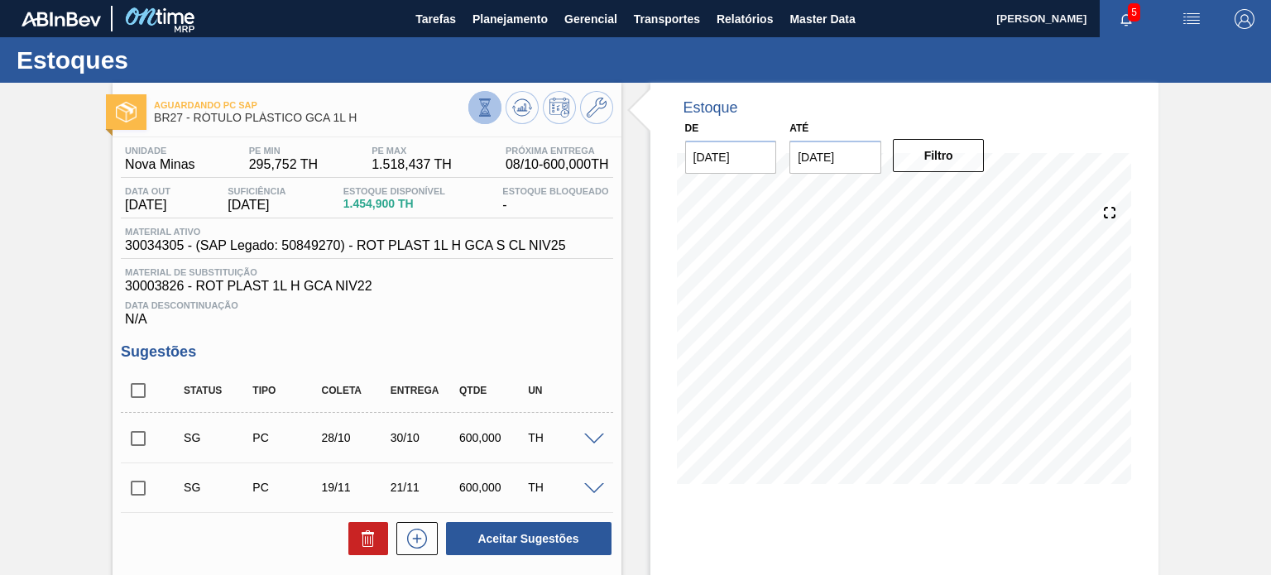
click at [482, 102] on icon at bounding box center [485, 107] width 18 height 18
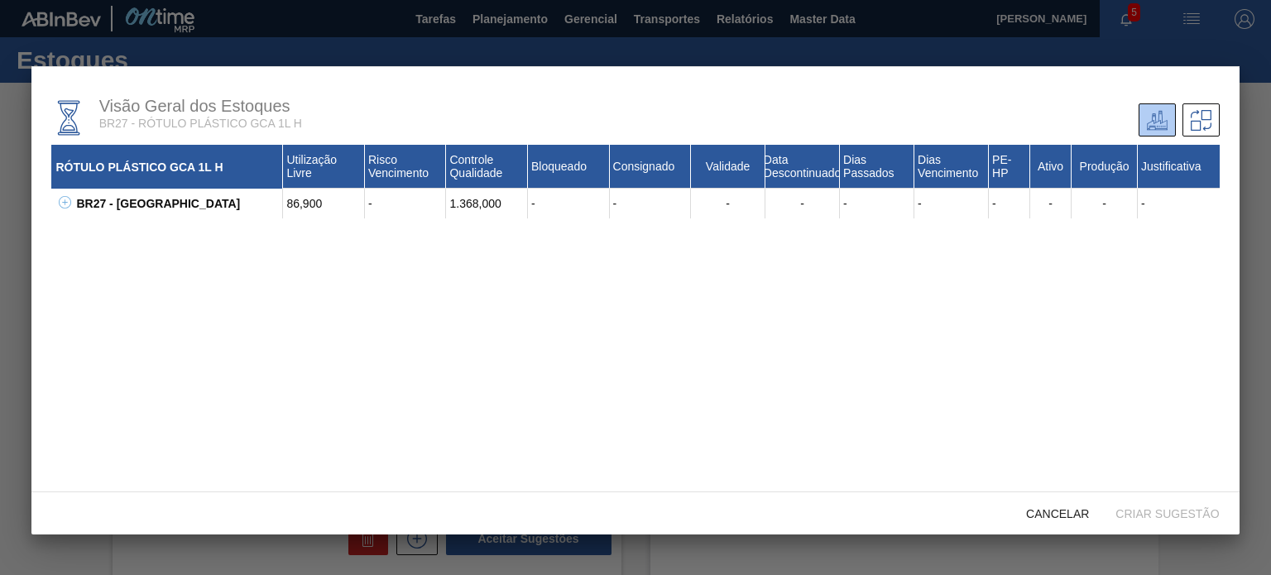
click at [68, 197] on div "BR27 - Nova Minas 86,900 - 1.368,000 - - - - - - - - - - 30003826 - ROT PLAST 1…" at bounding box center [635, 204] width 1168 height 30
click at [68, 198] on icon at bounding box center [65, 202] width 12 height 12
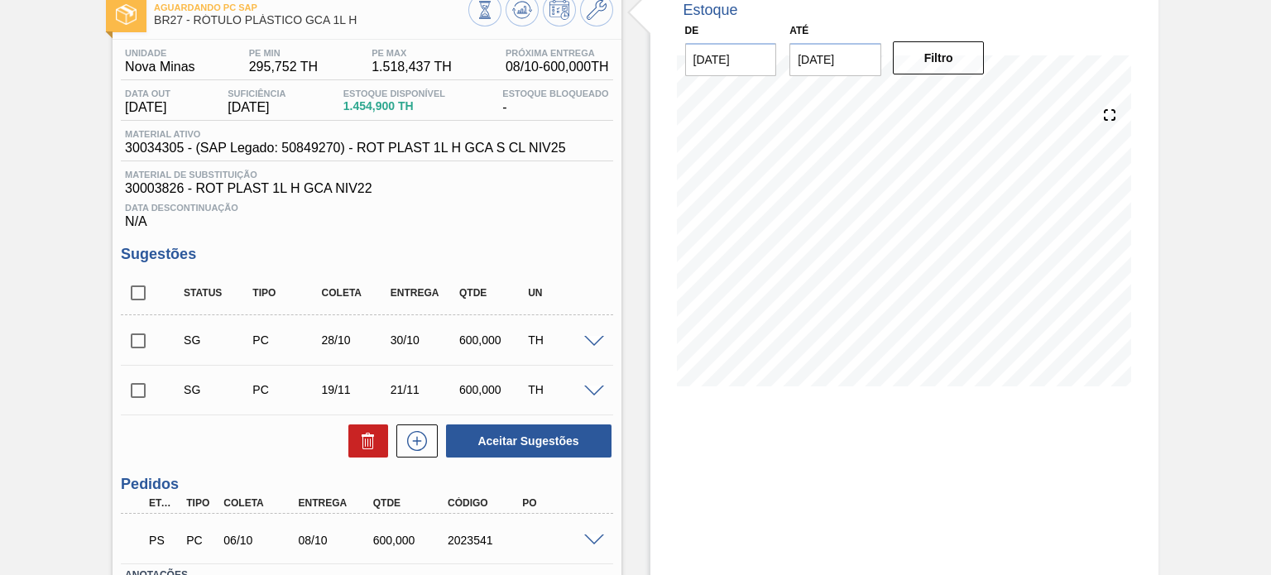
scroll to position [222, 0]
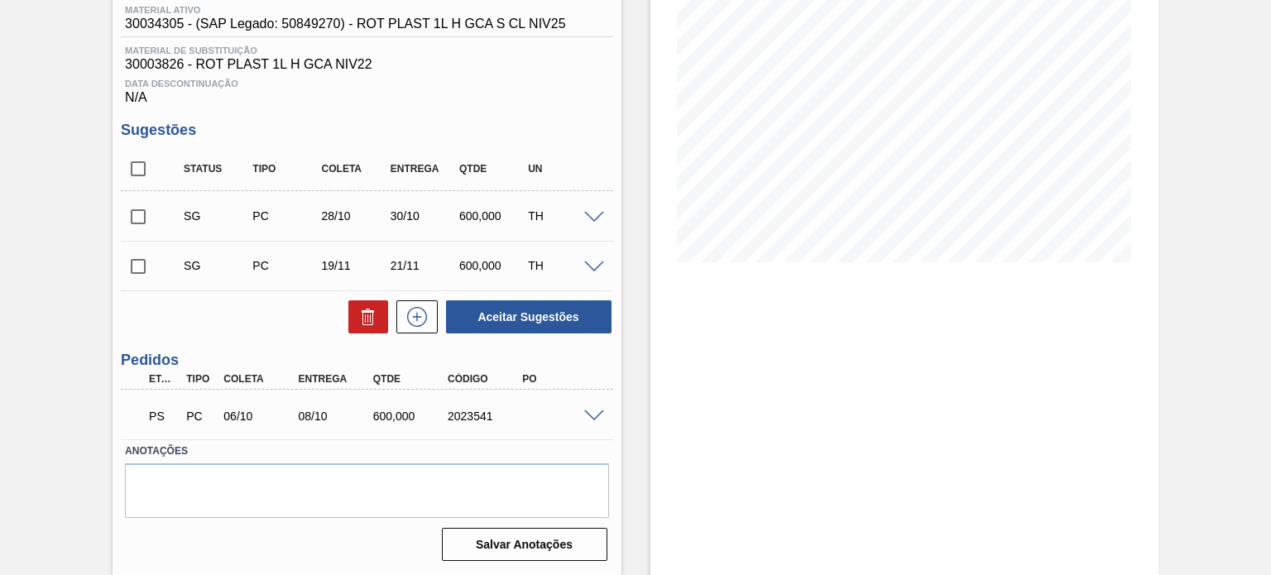
click at [601, 412] on span at bounding box center [594, 417] width 20 height 12
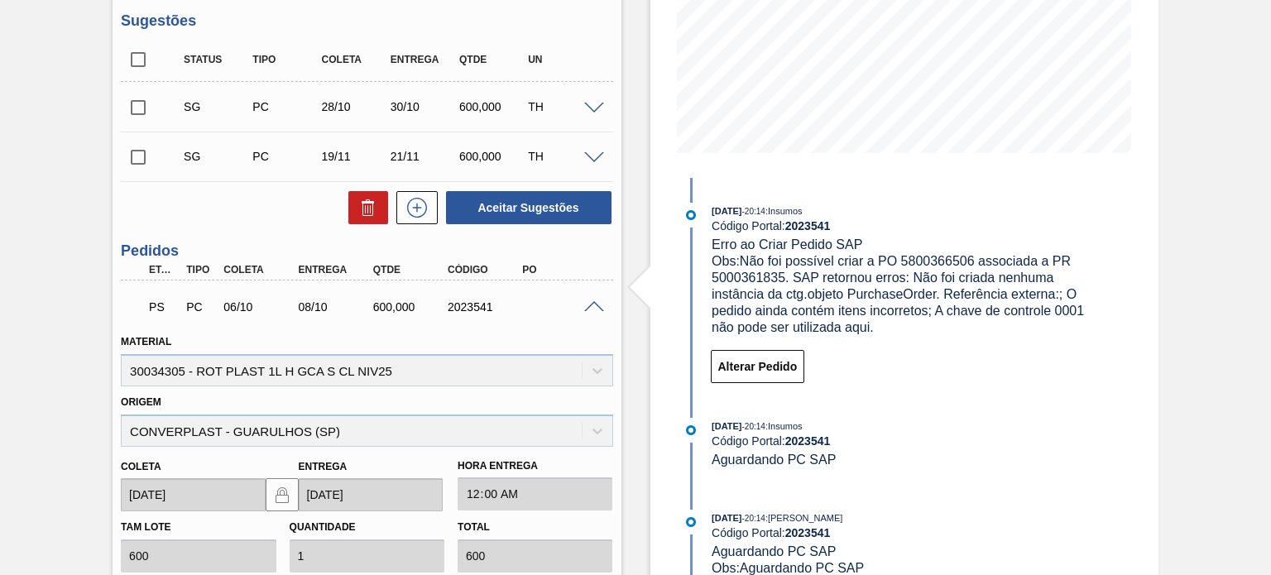
scroll to position [414, 0]
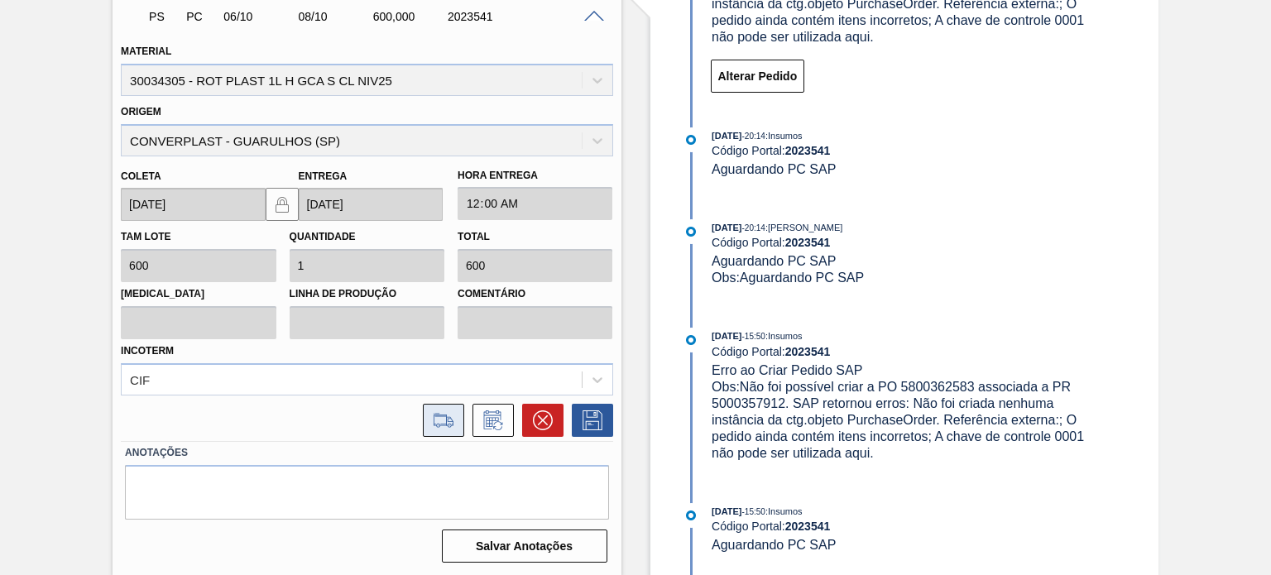
click at [447, 415] on icon at bounding box center [443, 421] width 26 height 20
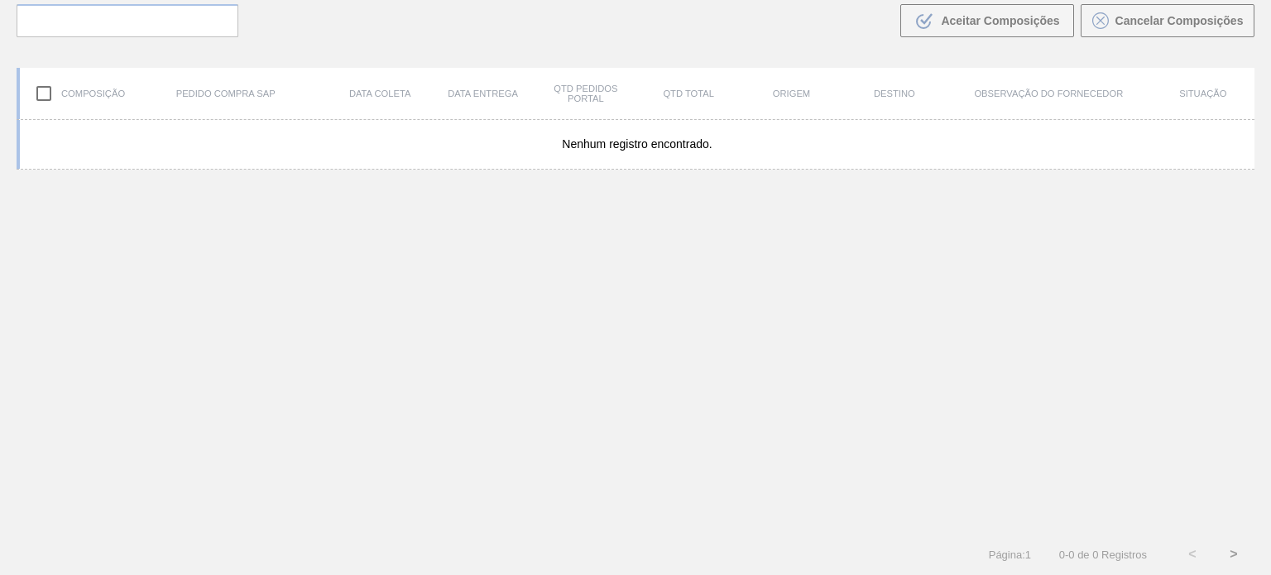
scroll to position [119, 0]
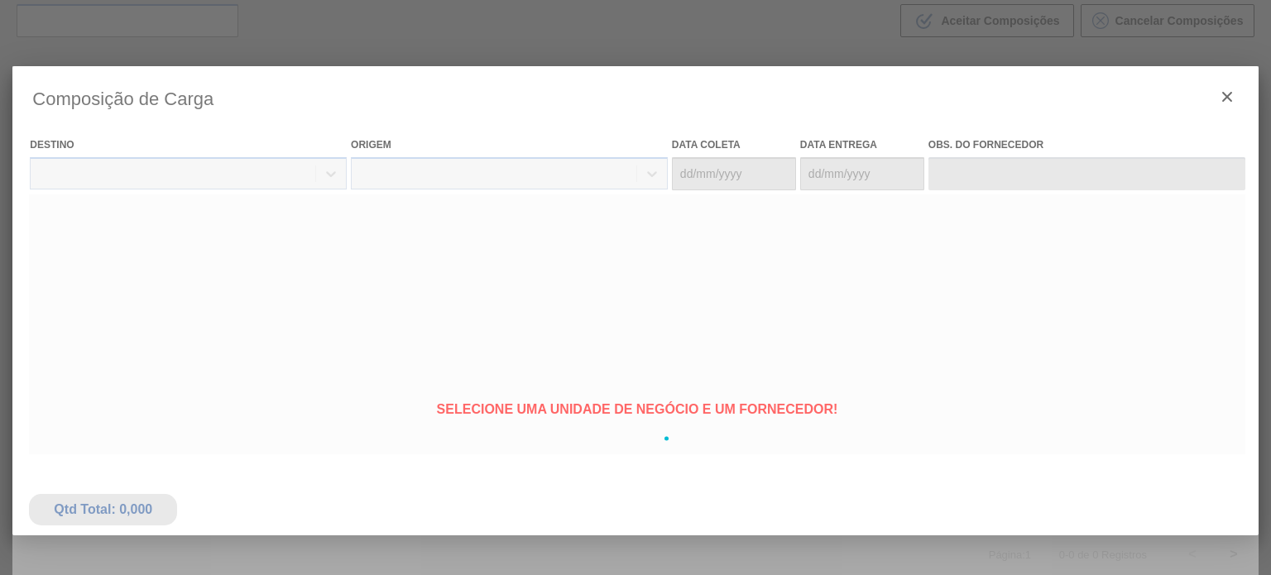
type coleta "06/10/2025"
type entrega "08/10/2025"
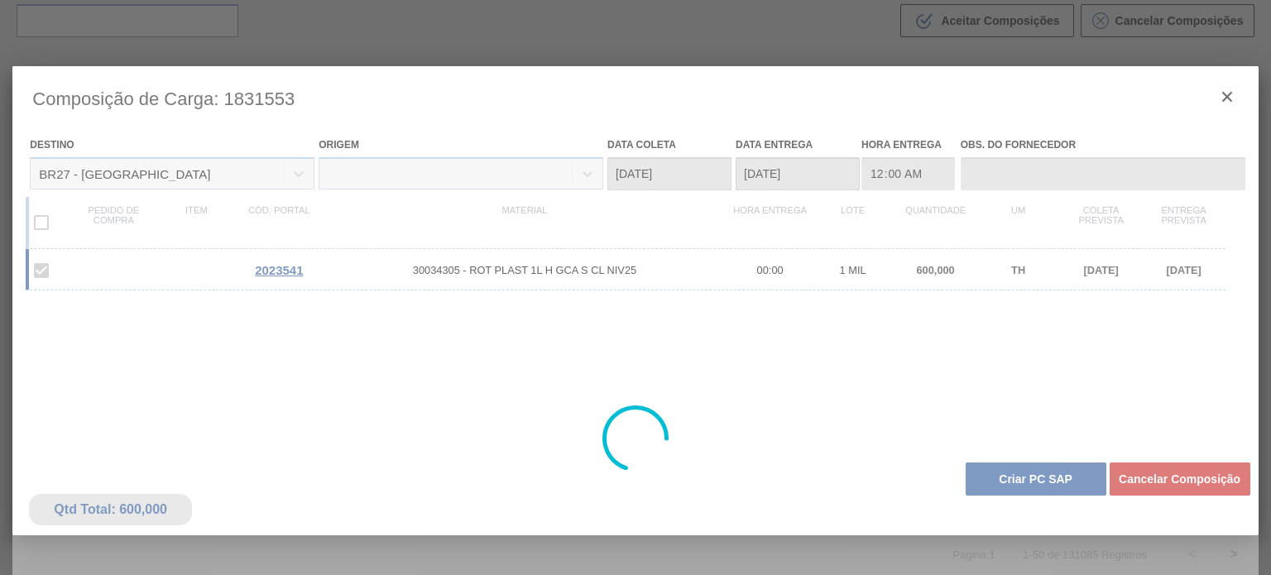
click at [992, 473] on div at bounding box center [635, 438] width 1246 height 745
click at [1011, 482] on div at bounding box center [635, 438] width 1246 height 745
click at [1016, 485] on div at bounding box center [635, 438] width 1246 height 745
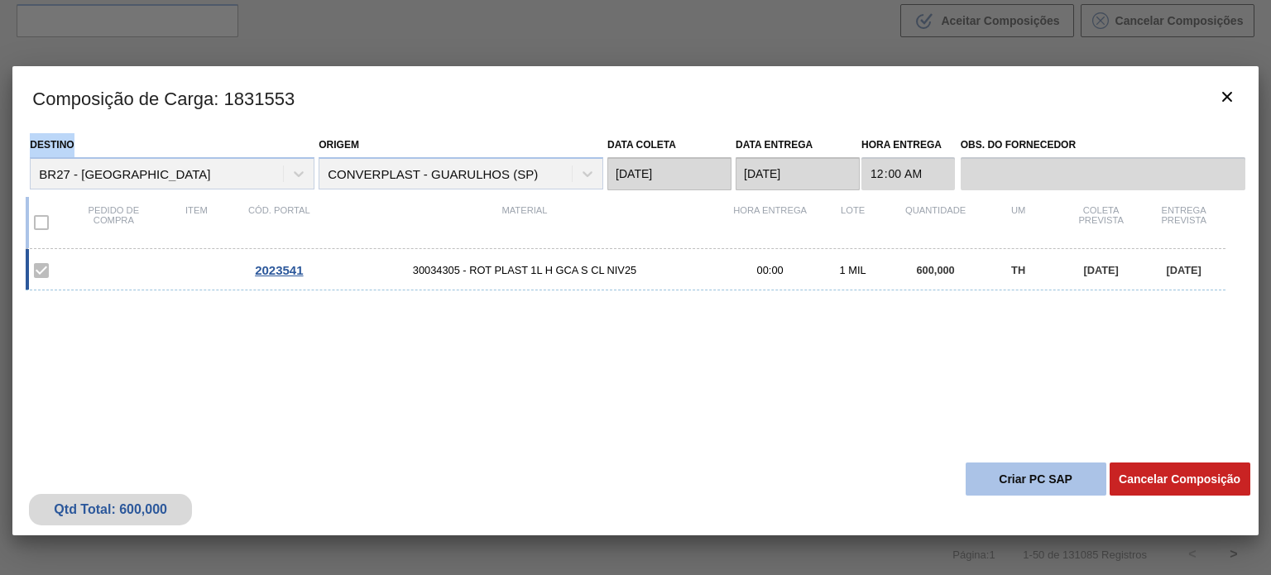
click at [1036, 486] on button "Criar PC SAP" at bounding box center [1036, 479] width 141 height 33
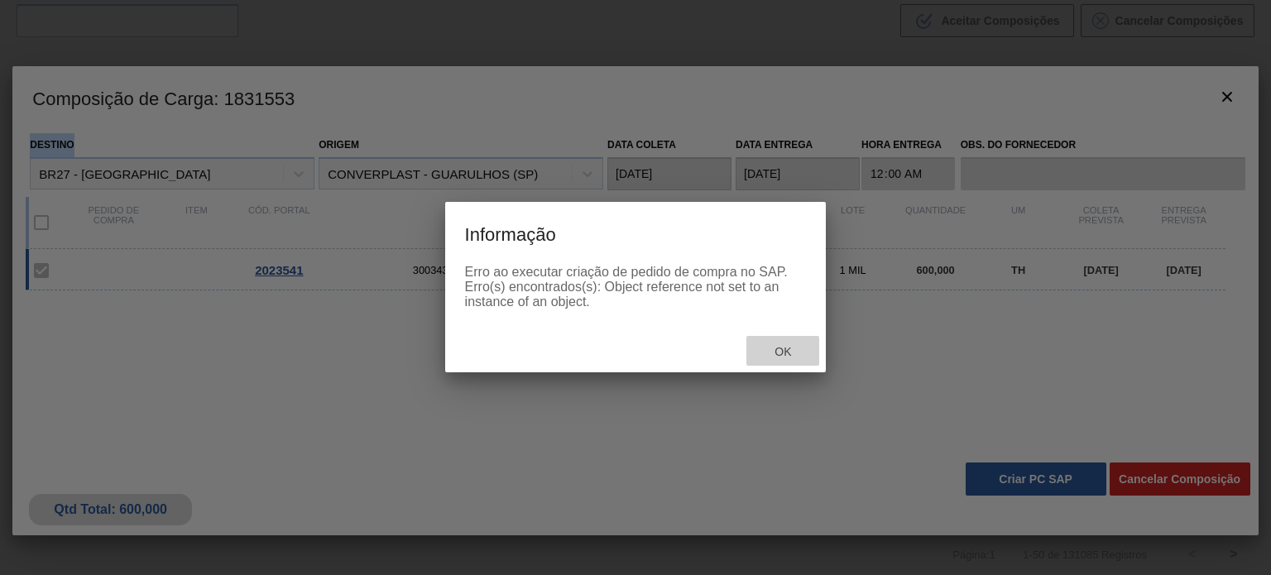
click at [798, 349] on span "Ok" at bounding box center [782, 351] width 43 height 13
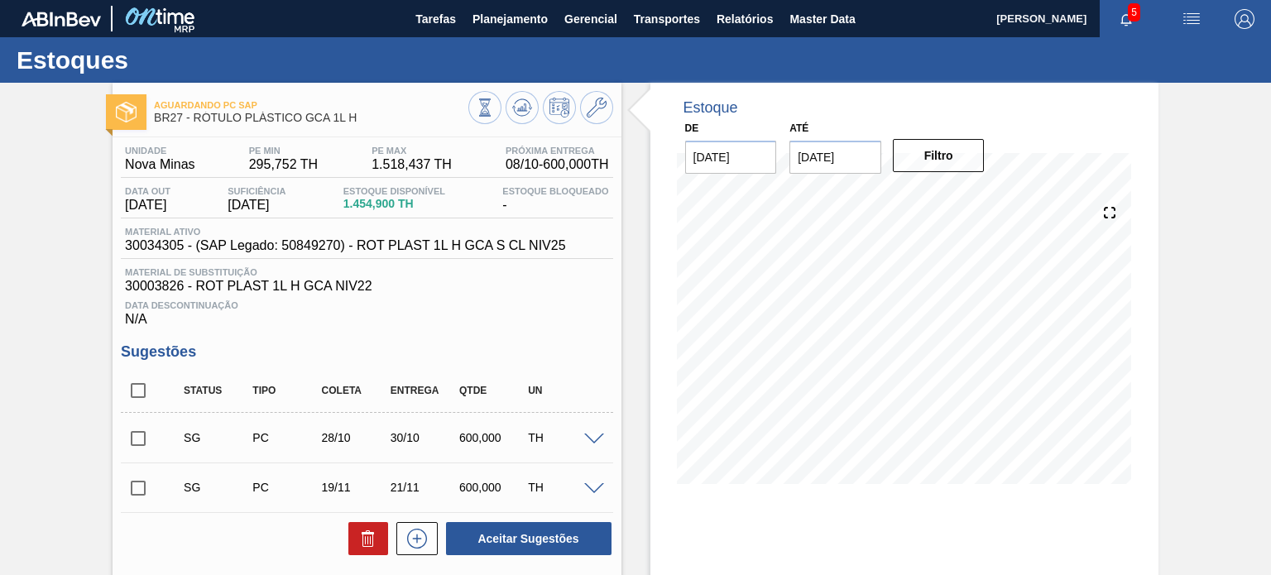
click at [526, 105] on icon at bounding box center [522, 108] width 20 height 20
click at [519, 106] on icon at bounding box center [522, 108] width 20 height 20
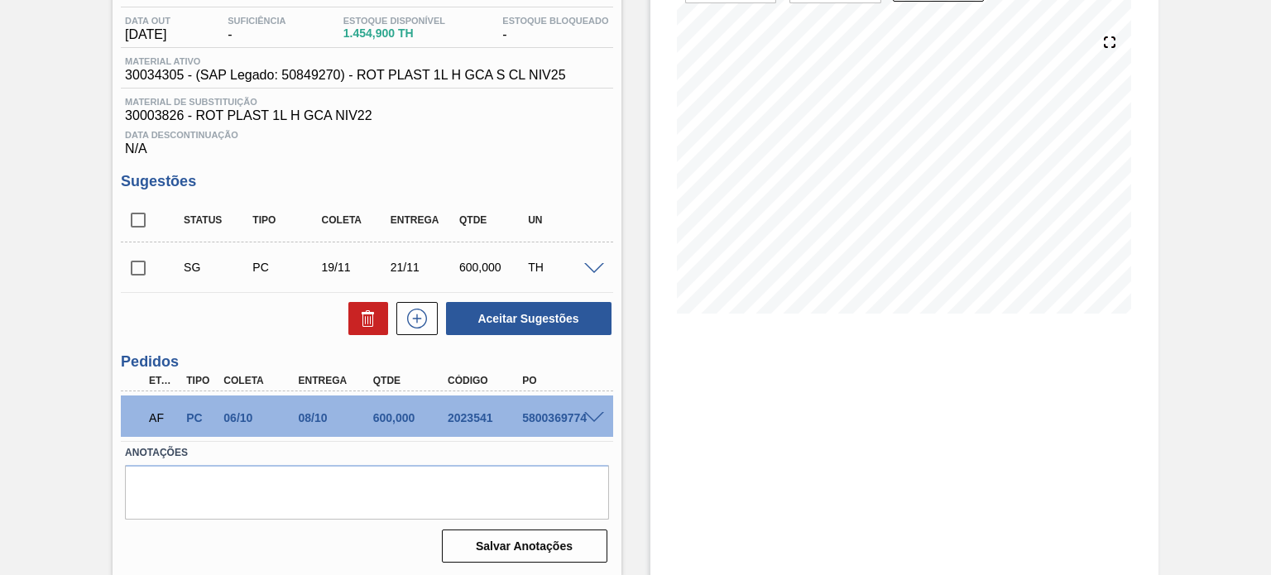
scroll to position [172, 0]
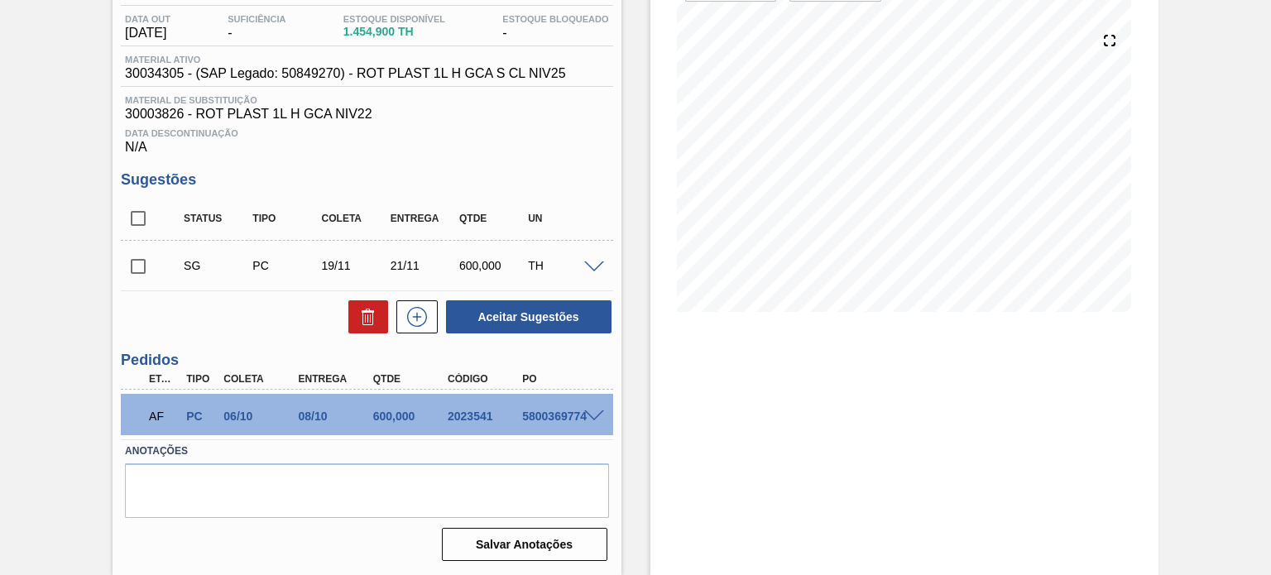
click at [582, 409] on div at bounding box center [596, 415] width 33 height 12
click at [586, 413] on span at bounding box center [594, 417] width 20 height 12
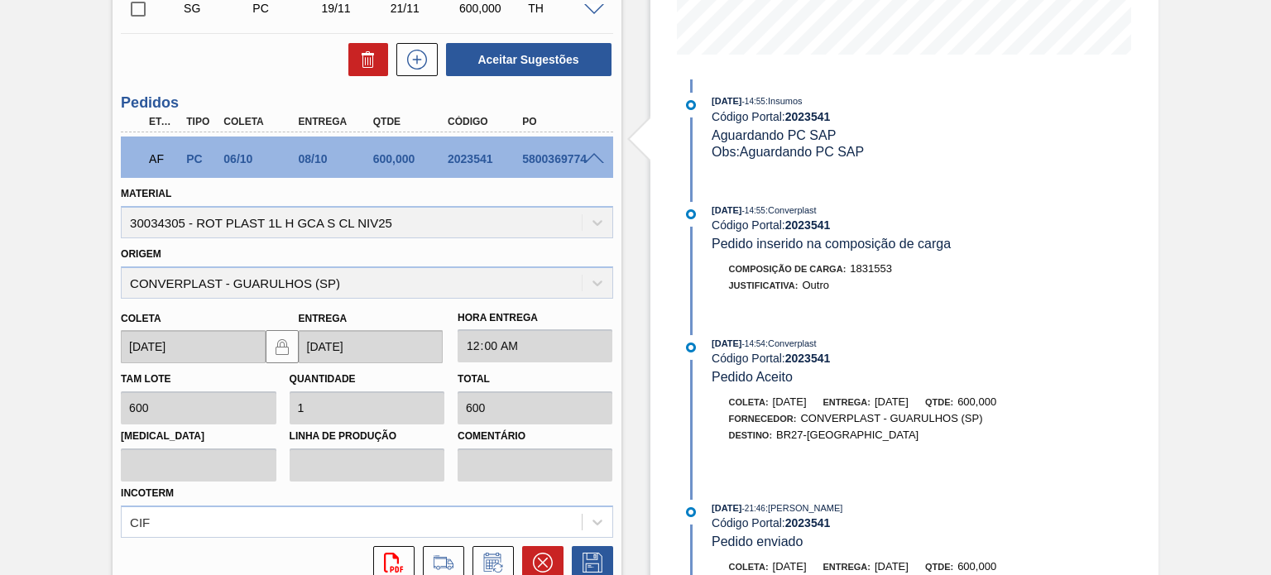
scroll to position [572, 0]
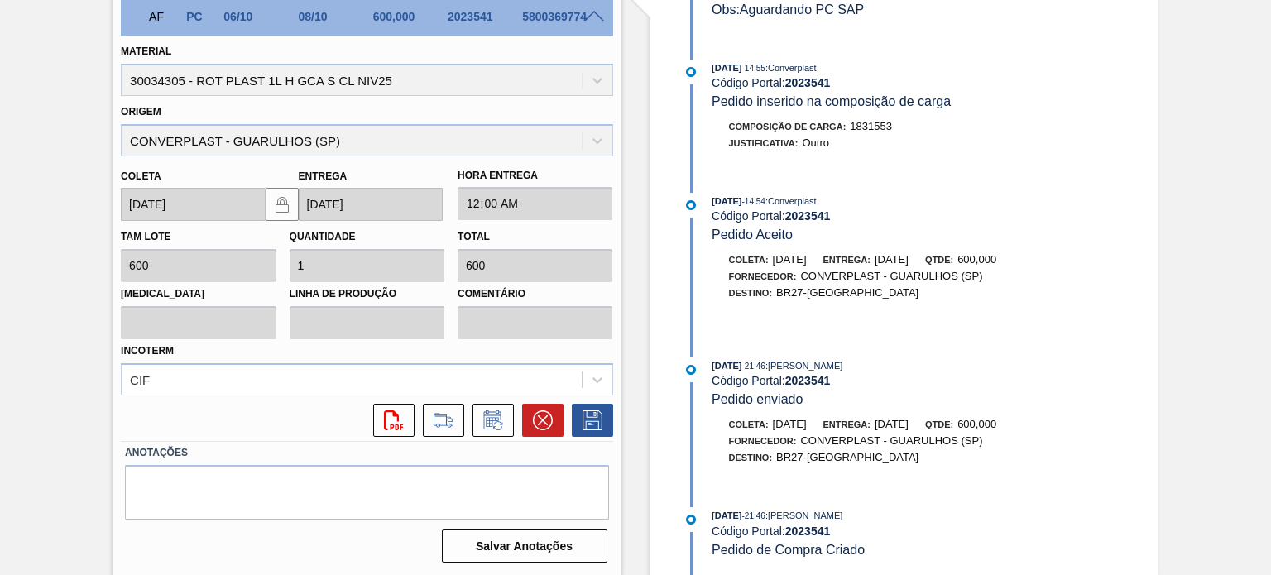
drag, startPoint x: 715, startPoint y: 363, endPoint x: 749, endPoint y: 363, distance: 33.9
click at [742, 363] on span "03/09/2025" at bounding box center [727, 366] width 30 height 10
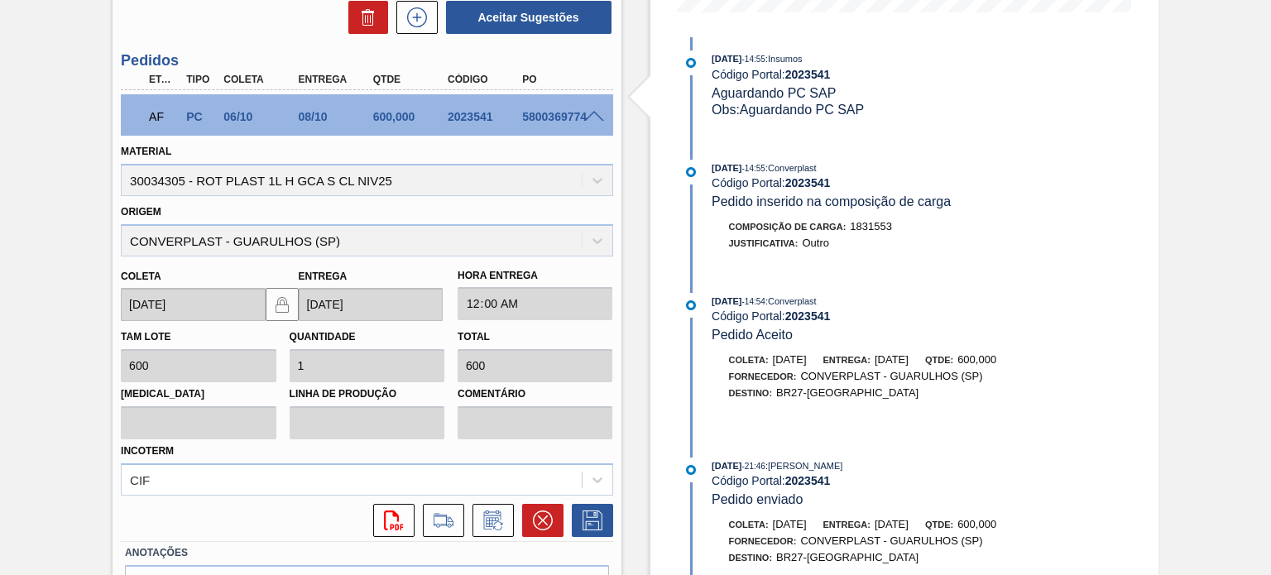
scroll to position [324, 0]
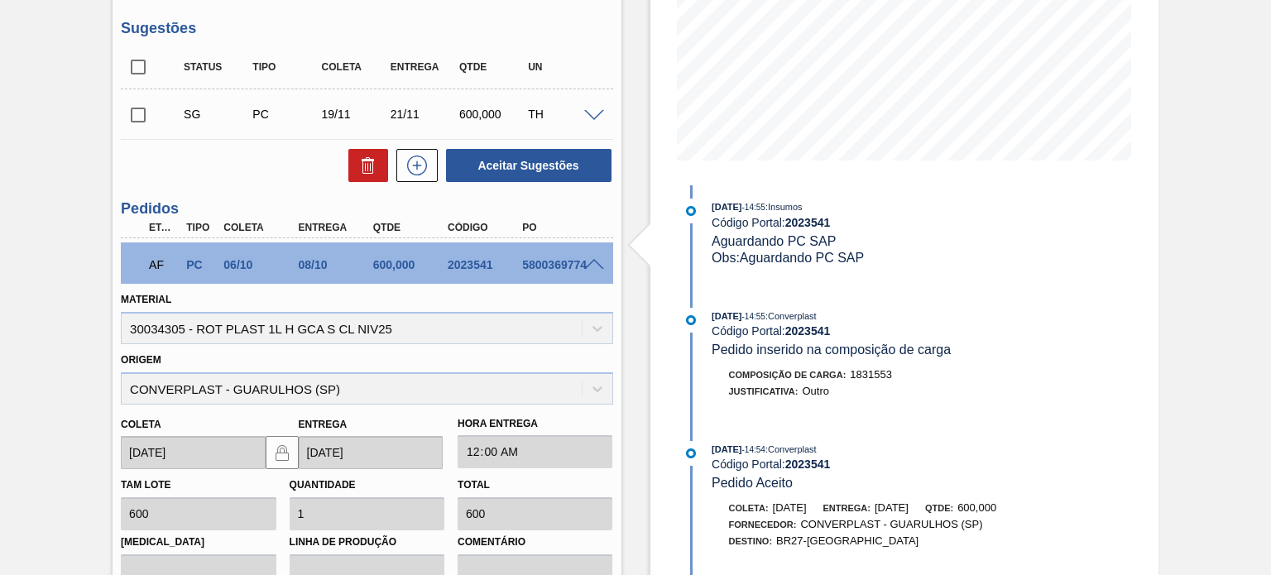
click at [305, 261] on div "08/10" at bounding box center [336, 264] width 82 height 13
click at [307, 256] on div "AF PC 06/10 08/10 600,000 2023541 5800369774" at bounding box center [362, 263] width 448 height 33
click at [308, 261] on div "08/10" at bounding box center [336, 264] width 82 height 13
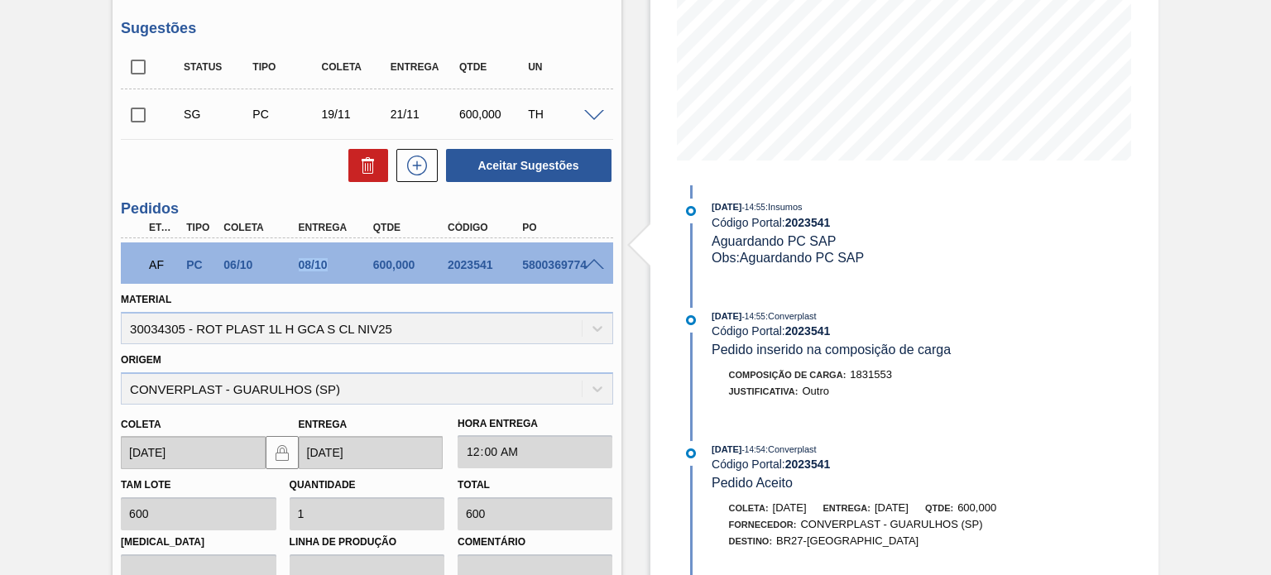
click at [308, 261] on div "08/10" at bounding box center [336, 264] width 82 height 13
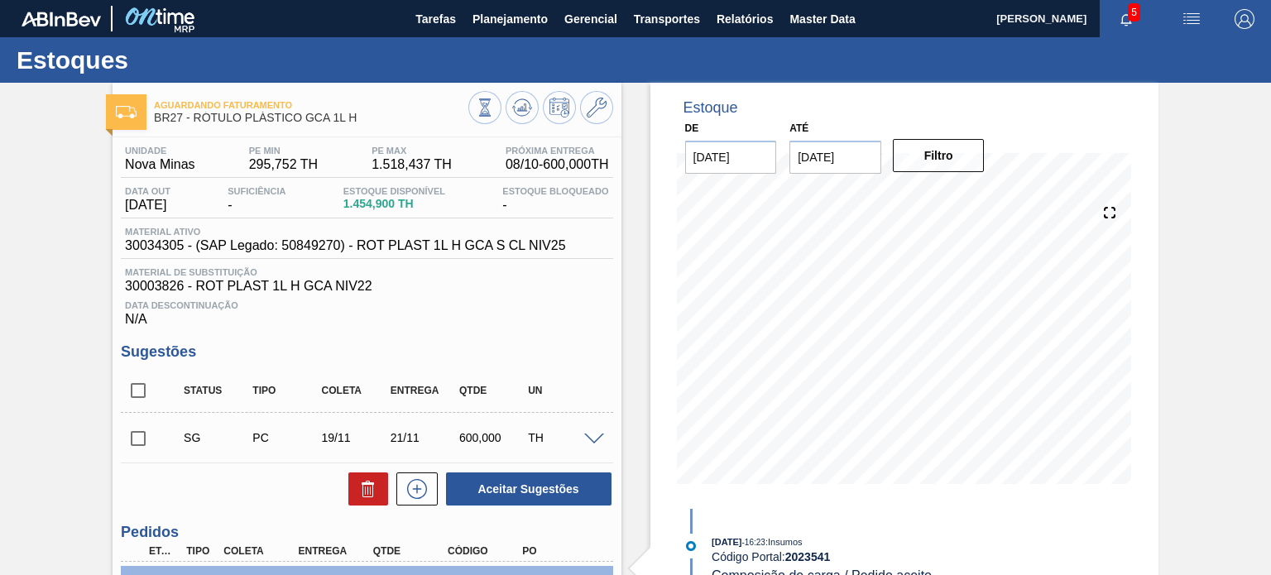
scroll to position [331, 0]
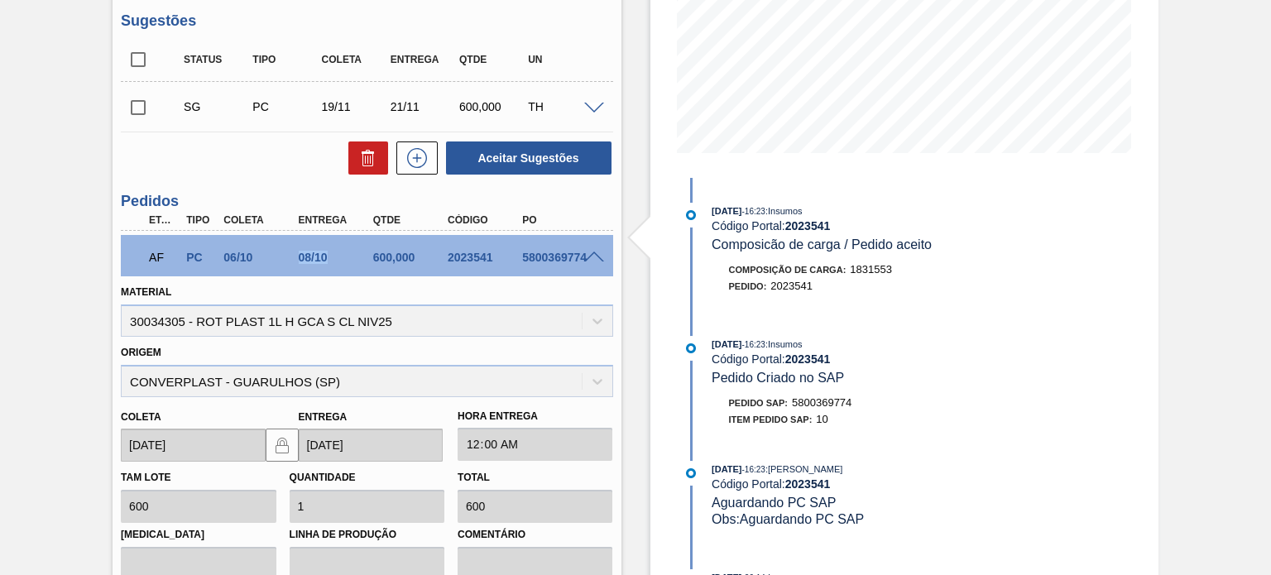
click at [315, 257] on div "08/10" at bounding box center [336, 257] width 82 height 13
click at [319, 256] on div "08/10" at bounding box center [336, 257] width 82 height 13
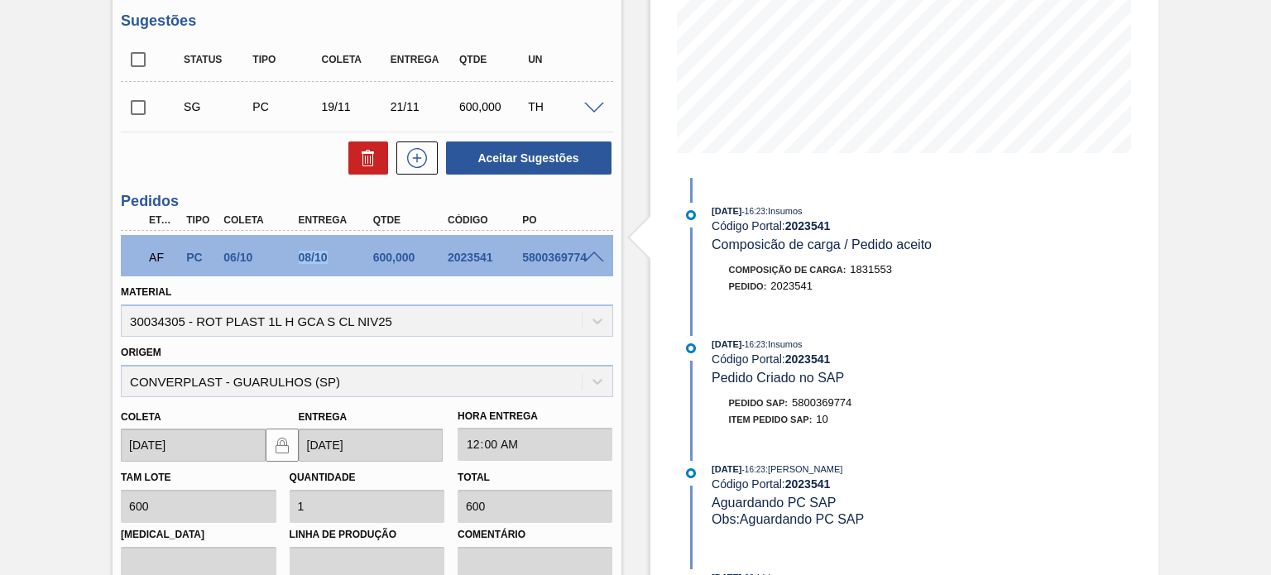
click at [319, 256] on div "08/10" at bounding box center [336, 257] width 82 height 13
click at [311, 254] on div "08/10" at bounding box center [336, 257] width 82 height 13
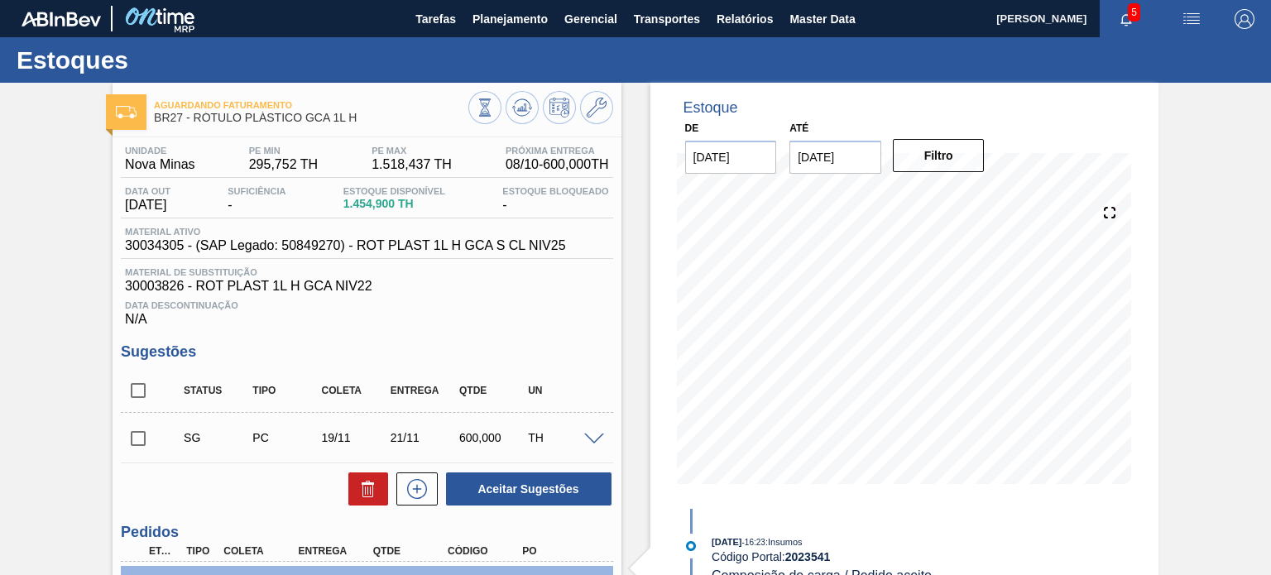
scroll to position [248, 0]
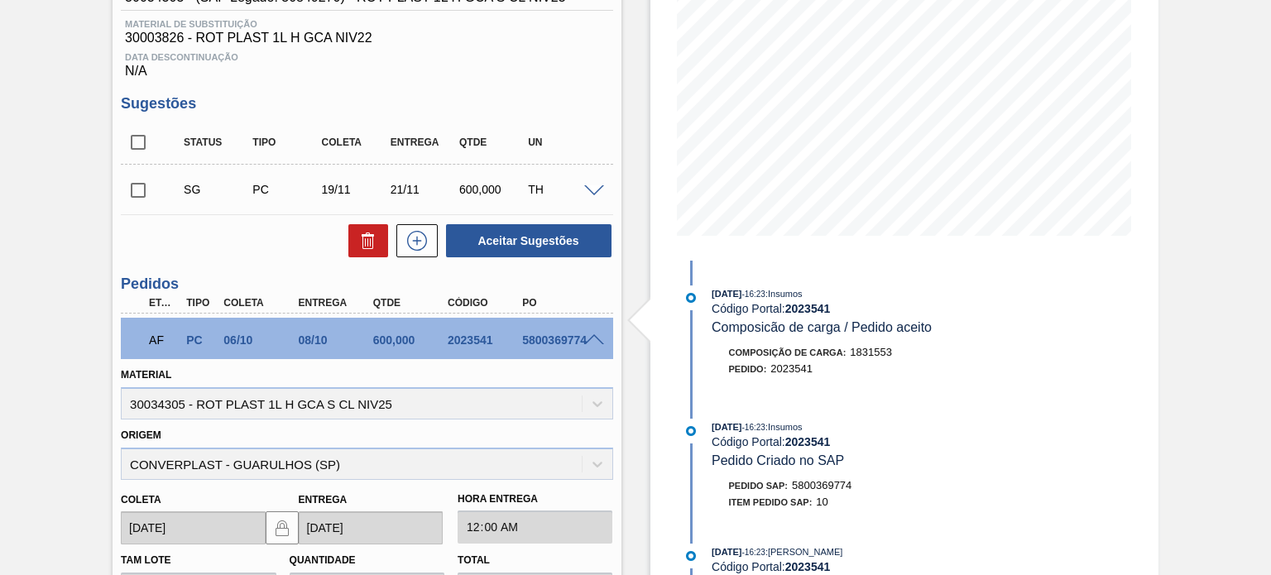
click at [765, 355] on span "Composição de Carga :" at bounding box center [788, 353] width 118 height 10
drag, startPoint x: 709, startPoint y: 278, endPoint x: 848, endPoint y: 318, distance: 143.8
click at [851, 320] on div "15/09/2025 - 16:23 : Insumos Código Portal: 2023541 Composicão de carga / Pedid…" at bounding box center [893, 580] width 426 height 638
click at [313, 339] on div "08/10" at bounding box center [336, 340] width 82 height 13
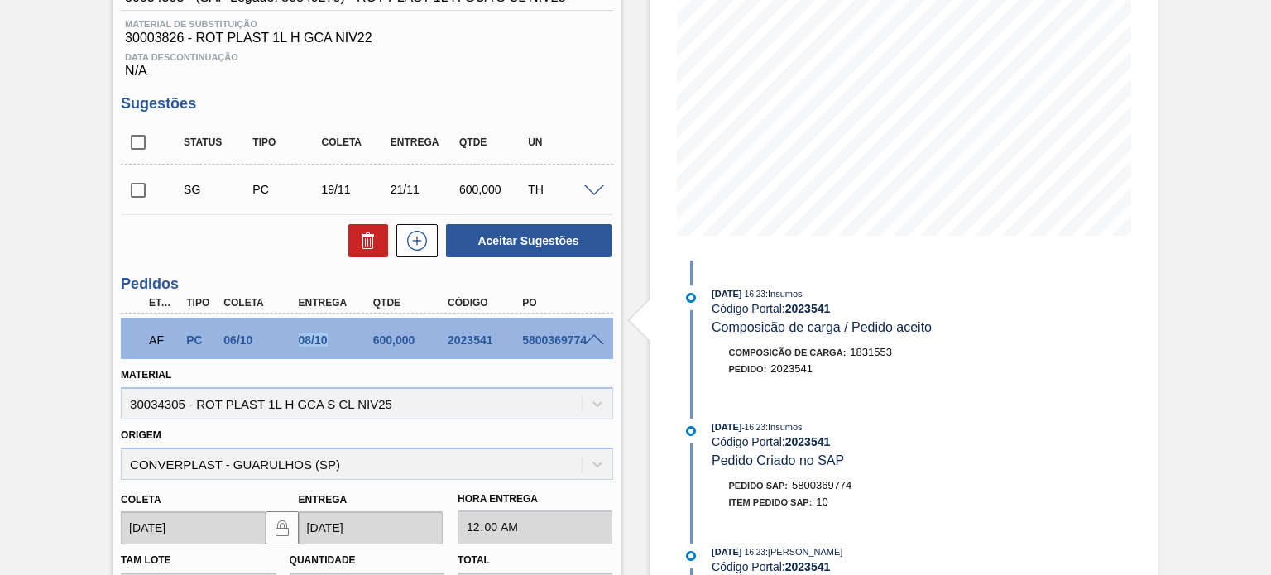
click at [313, 339] on div "08/10" at bounding box center [336, 340] width 82 height 13
click at [310, 339] on div "08/10" at bounding box center [336, 340] width 82 height 13
click at [316, 339] on div "08/10" at bounding box center [336, 340] width 82 height 13
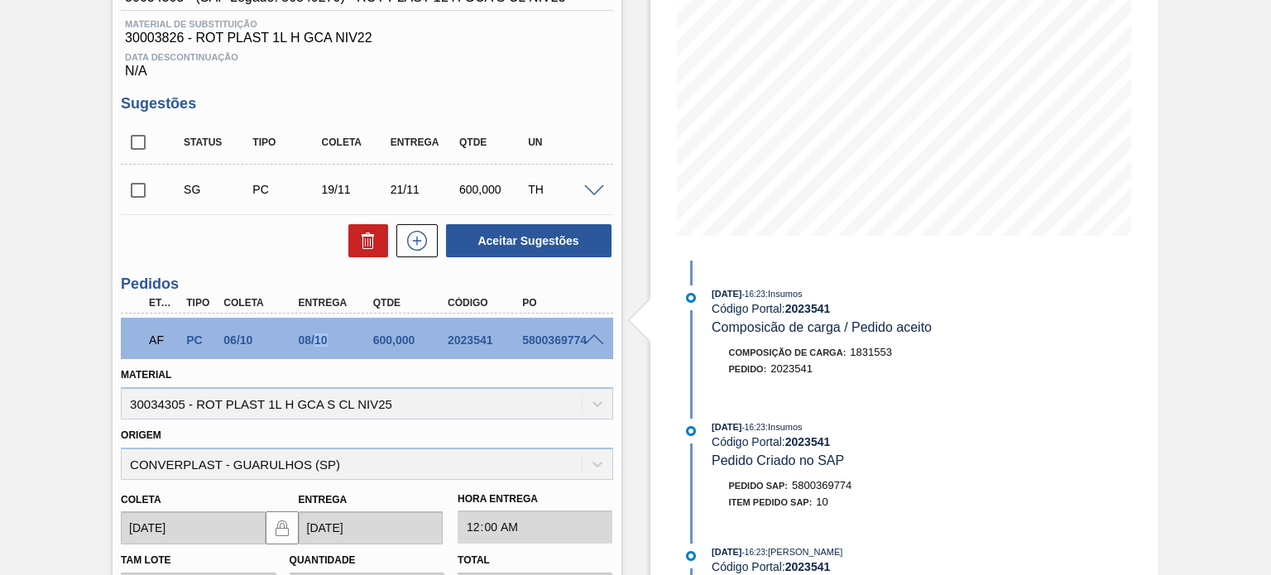
click at [316, 339] on div "08/10" at bounding box center [336, 340] width 82 height 13
click at [223, 346] on div "06/10" at bounding box center [260, 340] width 82 height 13
click at [223, 345] on div "06/10" at bounding box center [260, 340] width 82 height 13
click at [319, 335] on div "08/10" at bounding box center [336, 340] width 82 height 13
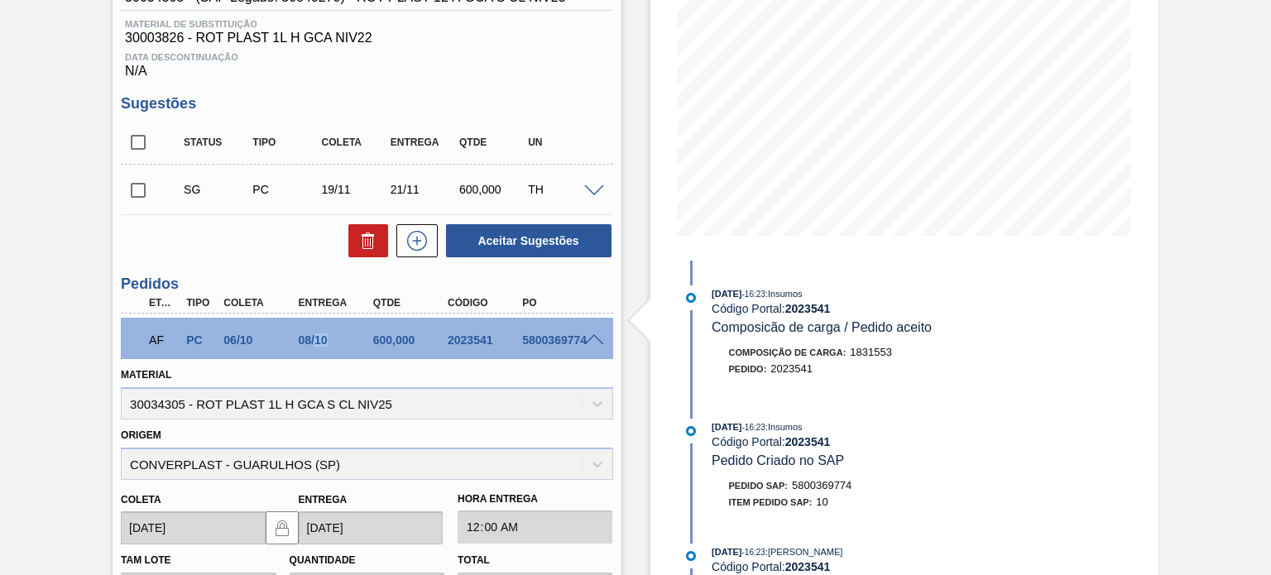
click at [319, 335] on div "08/10" at bounding box center [336, 340] width 82 height 13
click at [309, 336] on div "08/10" at bounding box center [336, 340] width 82 height 13
click at [315, 339] on div "08/10" at bounding box center [336, 340] width 82 height 13
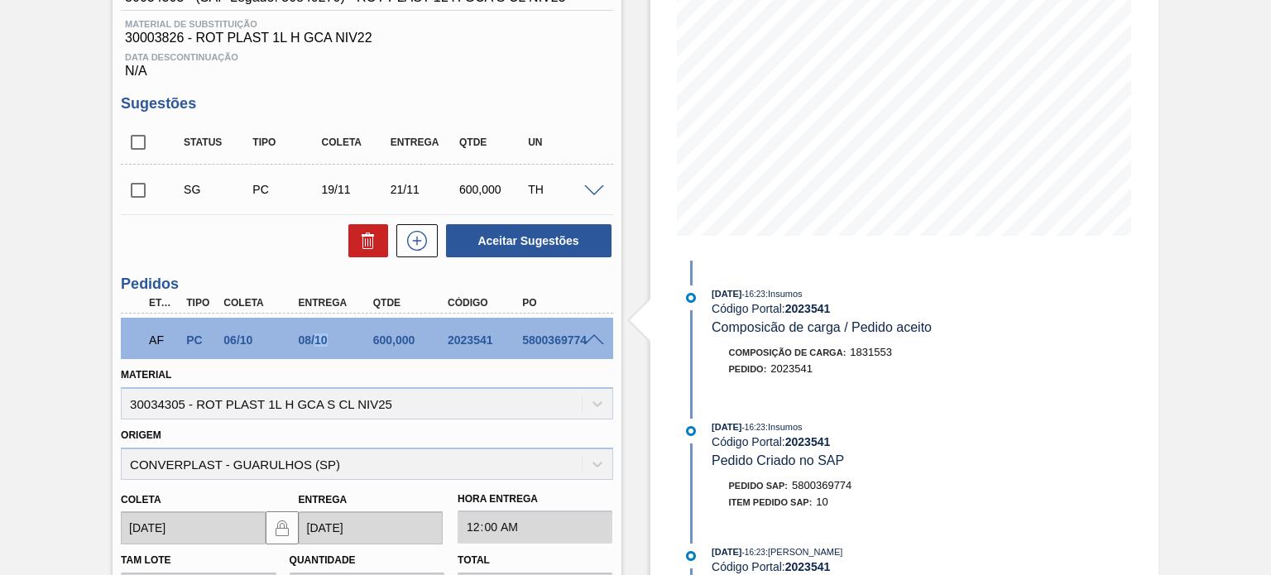
click at [315, 339] on div "08/10" at bounding box center [336, 340] width 82 height 13
click at [306, 342] on div "08/10" at bounding box center [336, 340] width 82 height 13
click at [321, 345] on div "08/10" at bounding box center [336, 340] width 82 height 13
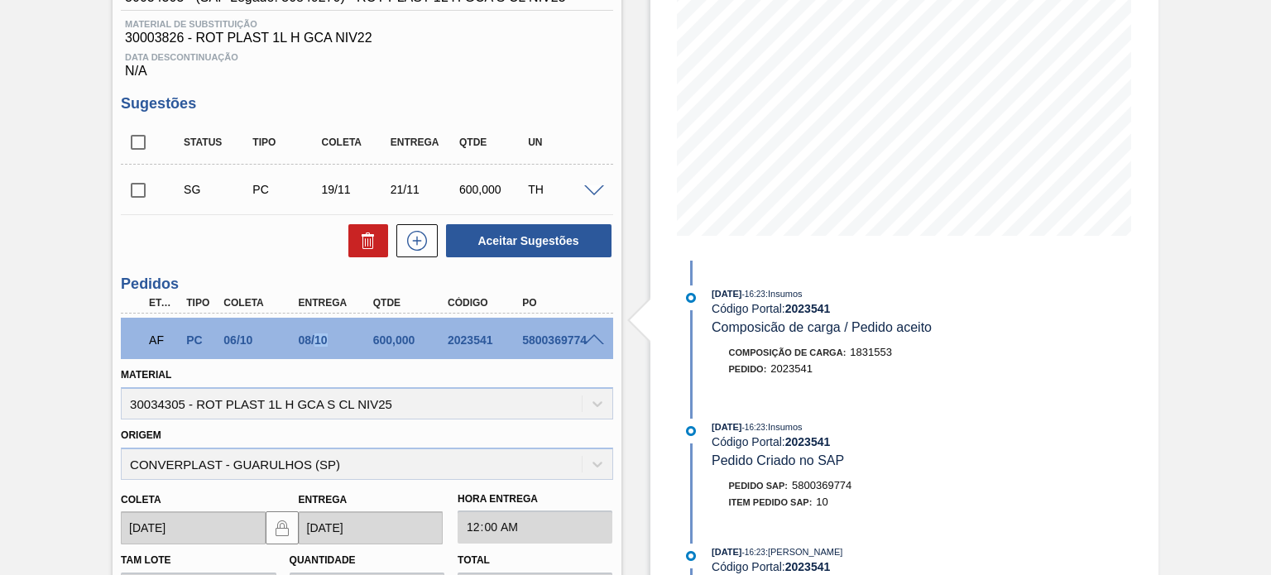
click at [321, 345] on div "08/10" at bounding box center [336, 340] width 82 height 13
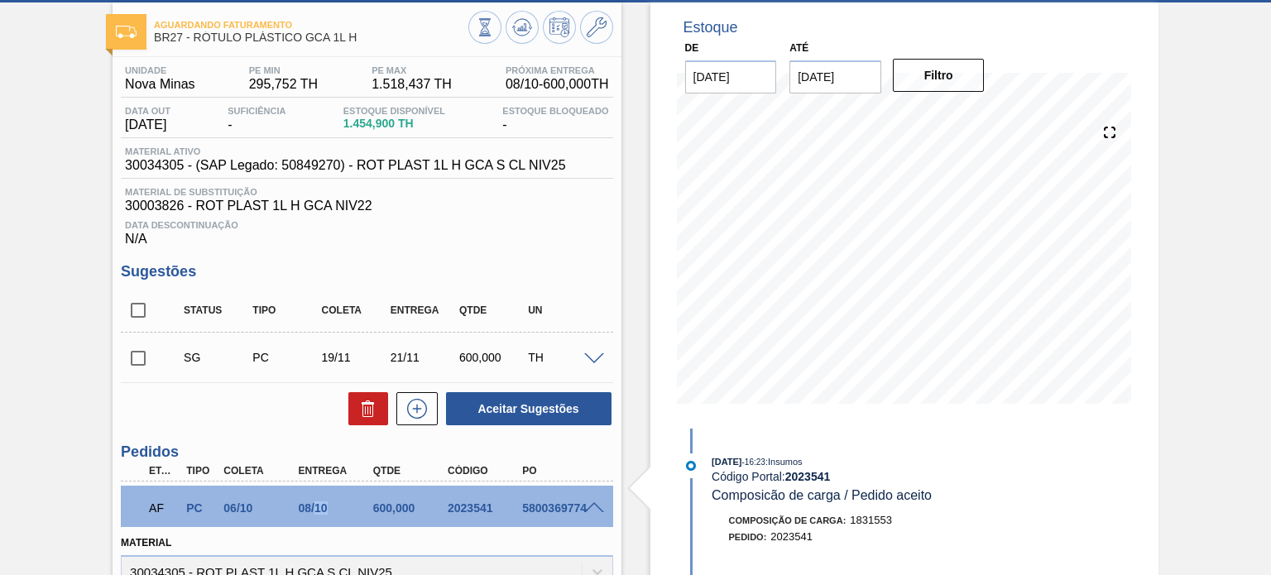
scroll to position [0, 0]
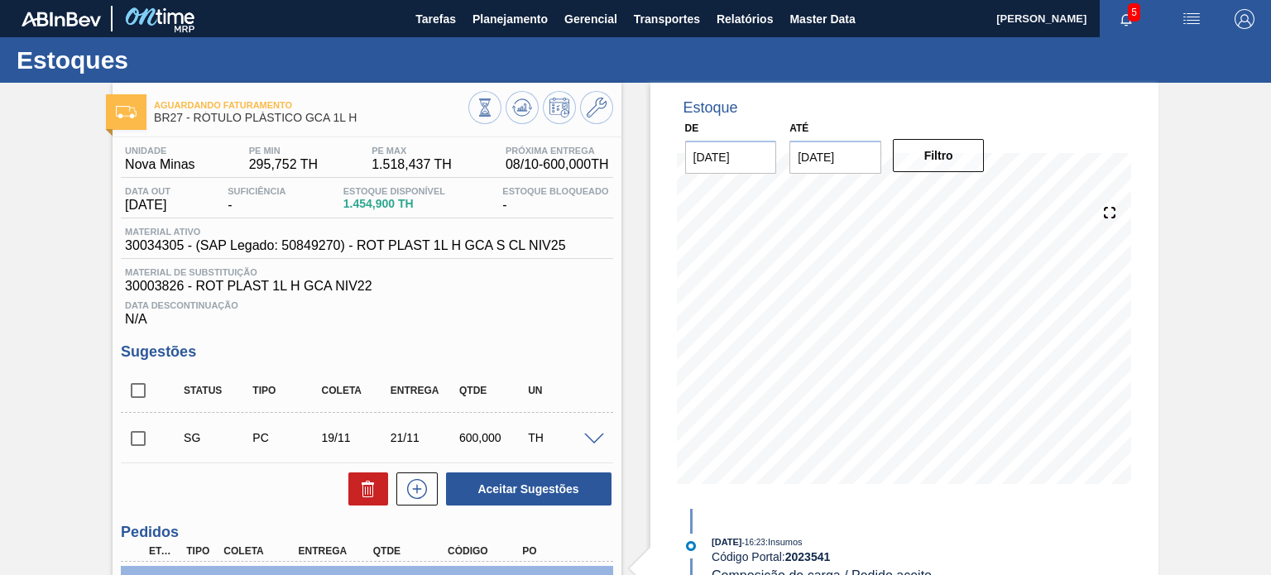
click at [301, 118] on span "BR27 - RÓTULO PLÁSTICO GCA 1L H" at bounding box center [311, 118] width 314 height 12
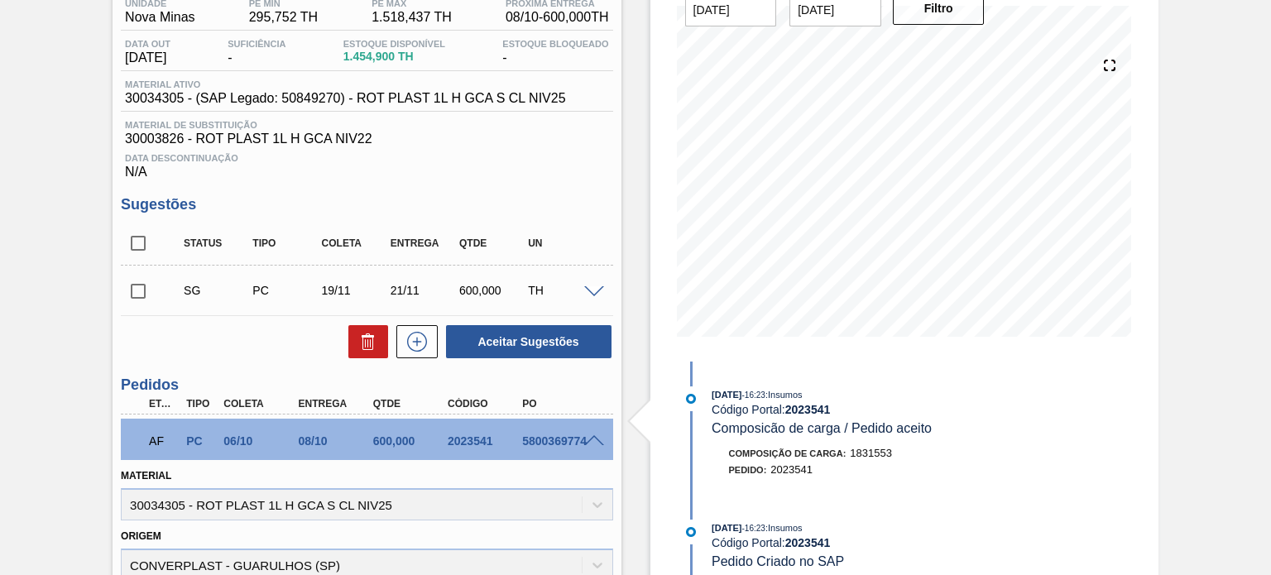
scroll to position [166, 0]
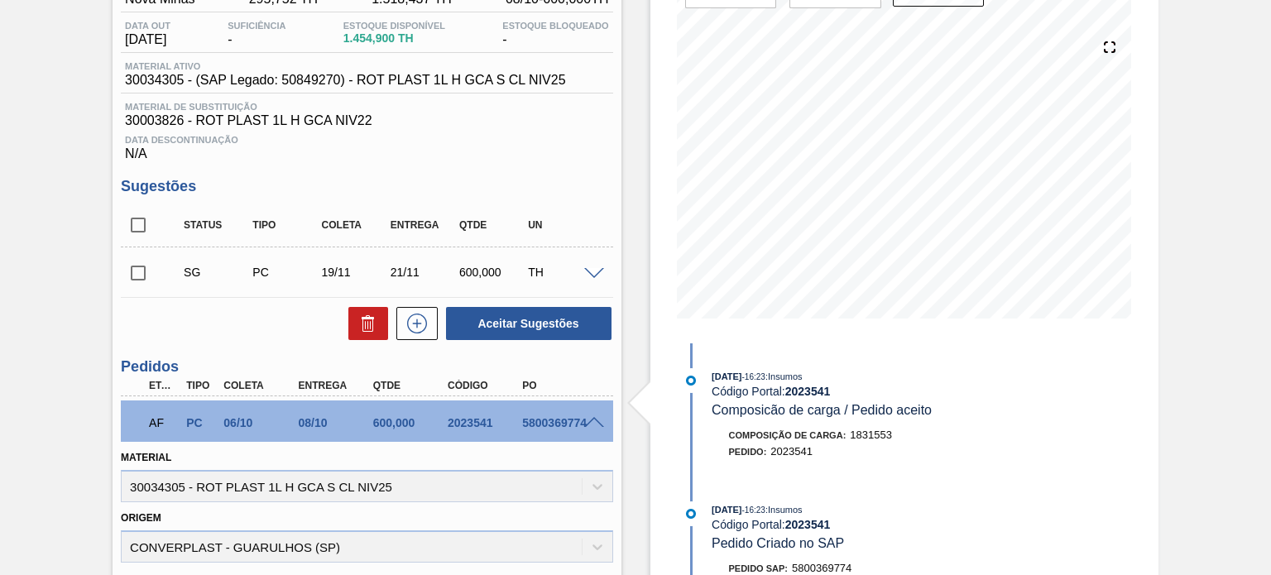
click at [310, 425] on div "08/10" at bounding box center [336, 422] width 82 height 13
click at [316, 426] on div "08/10" at bounding box center [336, 422] width 82 height 13
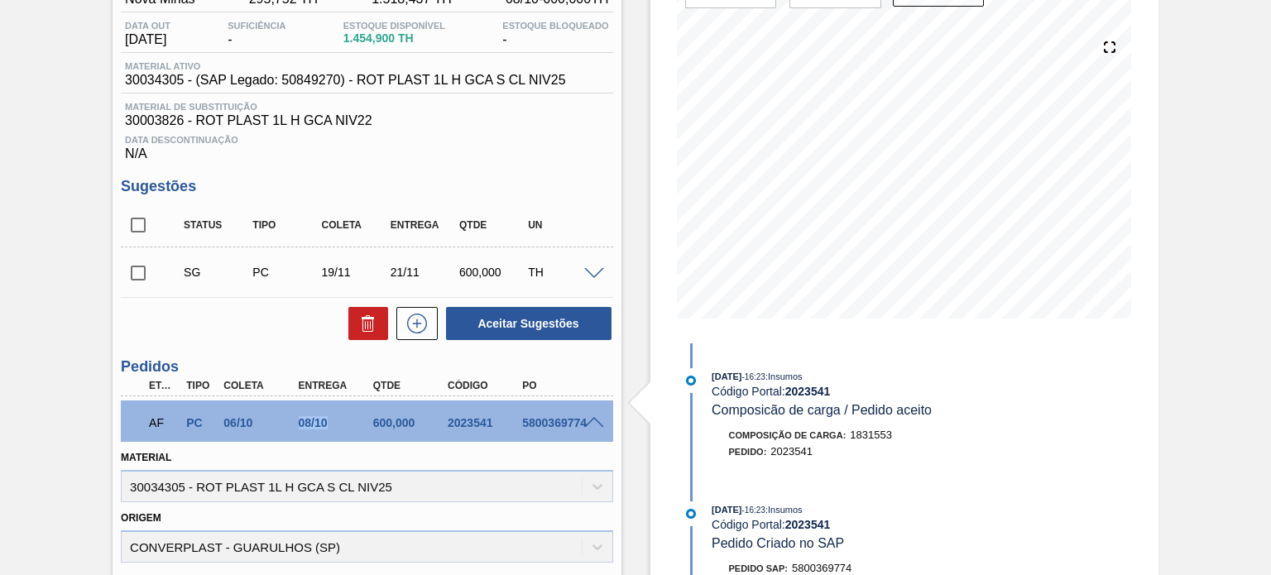
click at [316, 426] on div "08/10" at bounding box center [336, 422] width 82 height 13
click at [312, 426] on div "08/10" at bounding box center [336, 422] width 82 height 13
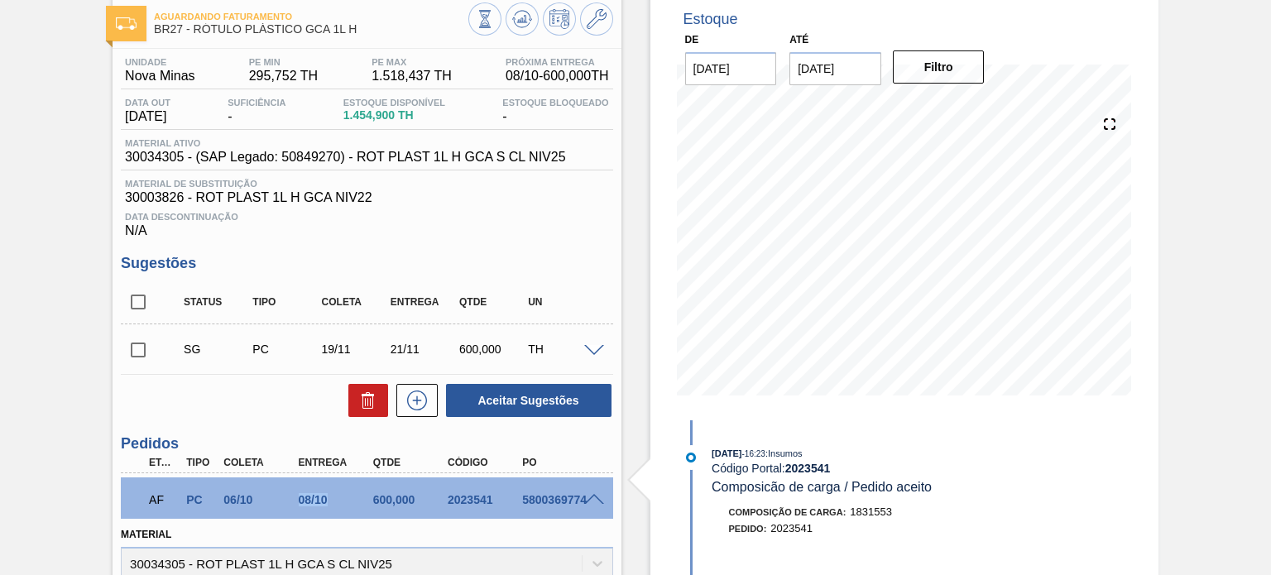
scroll to position [248, 0]
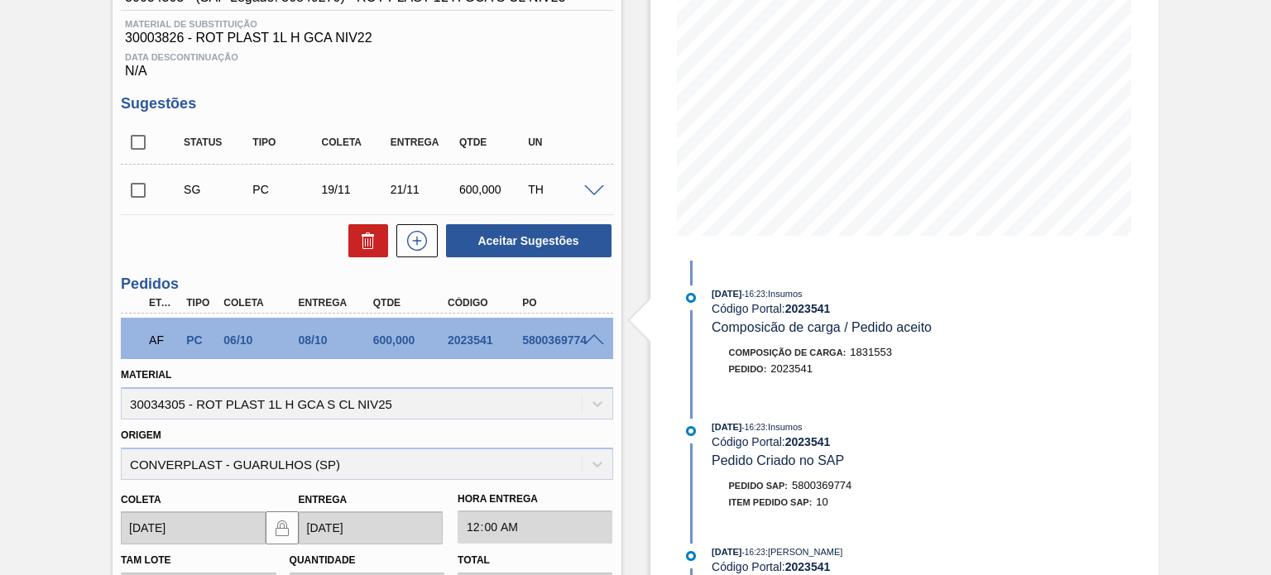
click at [599, 346] on div "5800369774" at bounding box center [559, 340] width 82 height 13
click at [593, 343] on span at bounding box center [594, 340] width 20 height 12
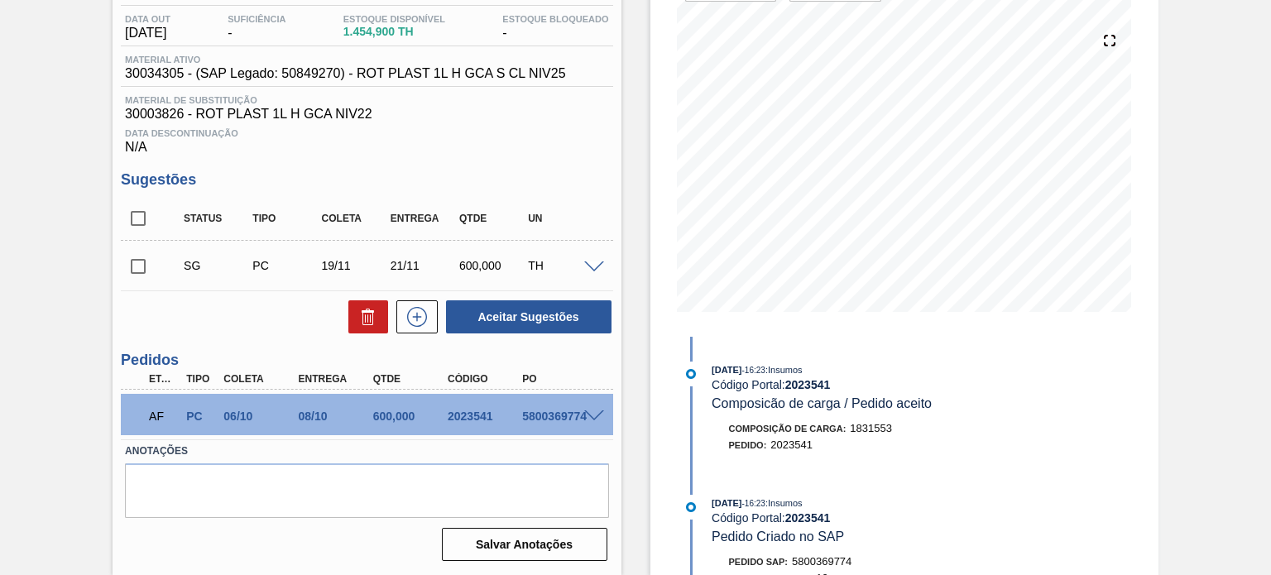
click at [591, 420] on span at bounding box center [594, 417] width 20 height 12
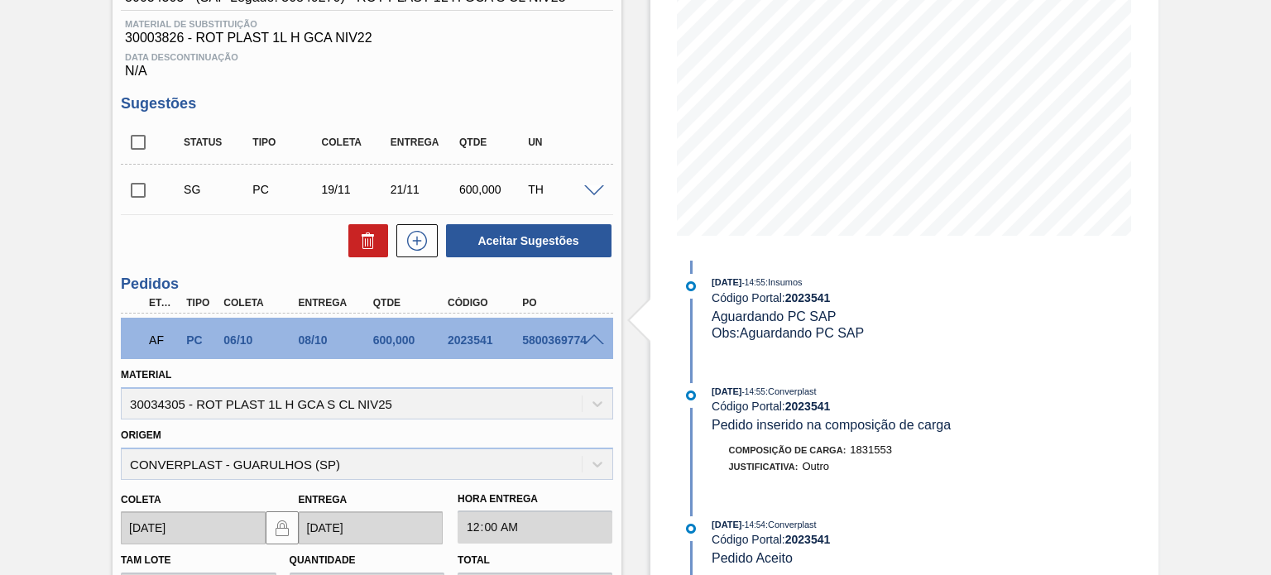
scroll to position [572, 0]
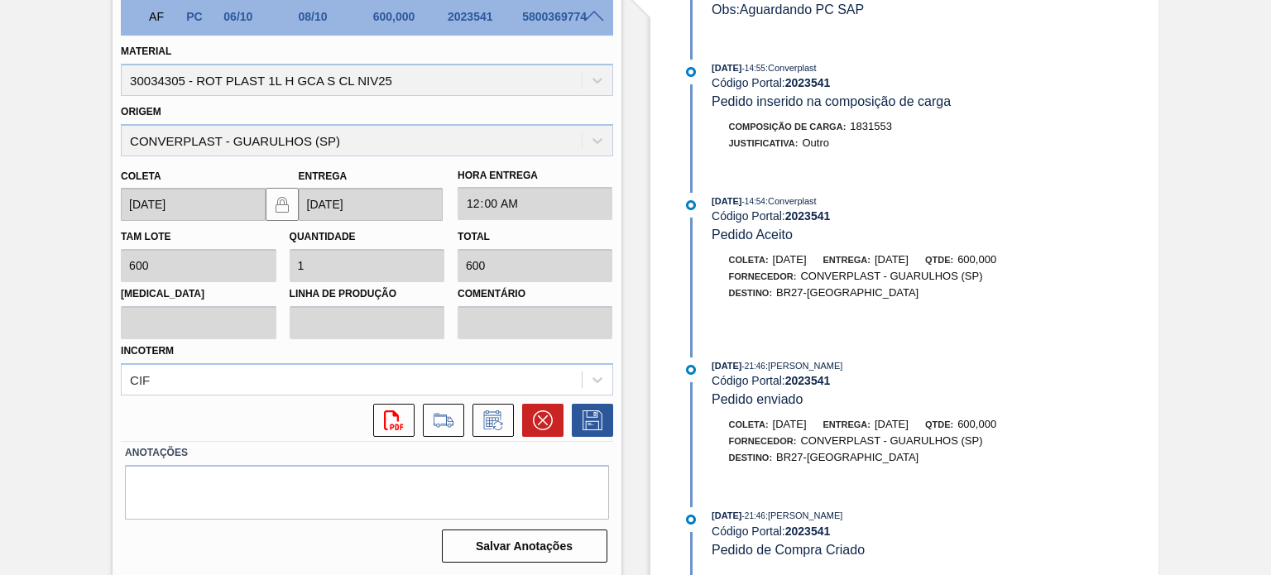
click at [722, 520] on span "03/09/2025" at bounding box center [727, 516] width 30 height 10
click at [722, 519] on span "03/09/2025" at bounding box center [727, 516] width 30 height 10
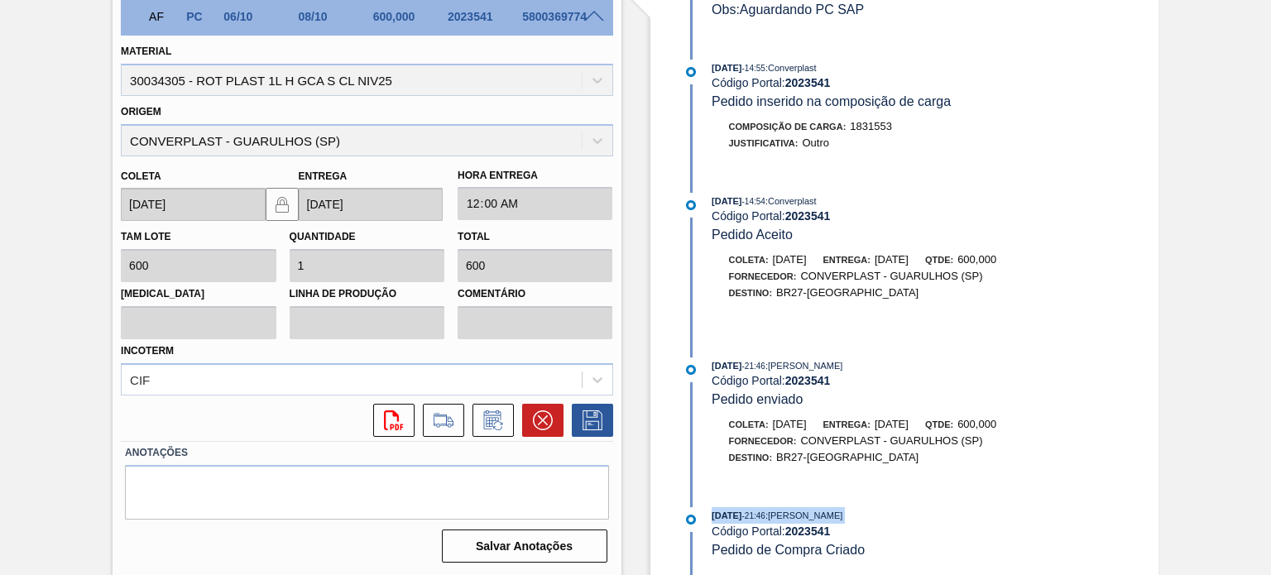
click at [722, 519] on span "03/09/2025" at bounding box center [727, 516] width 30 height 10
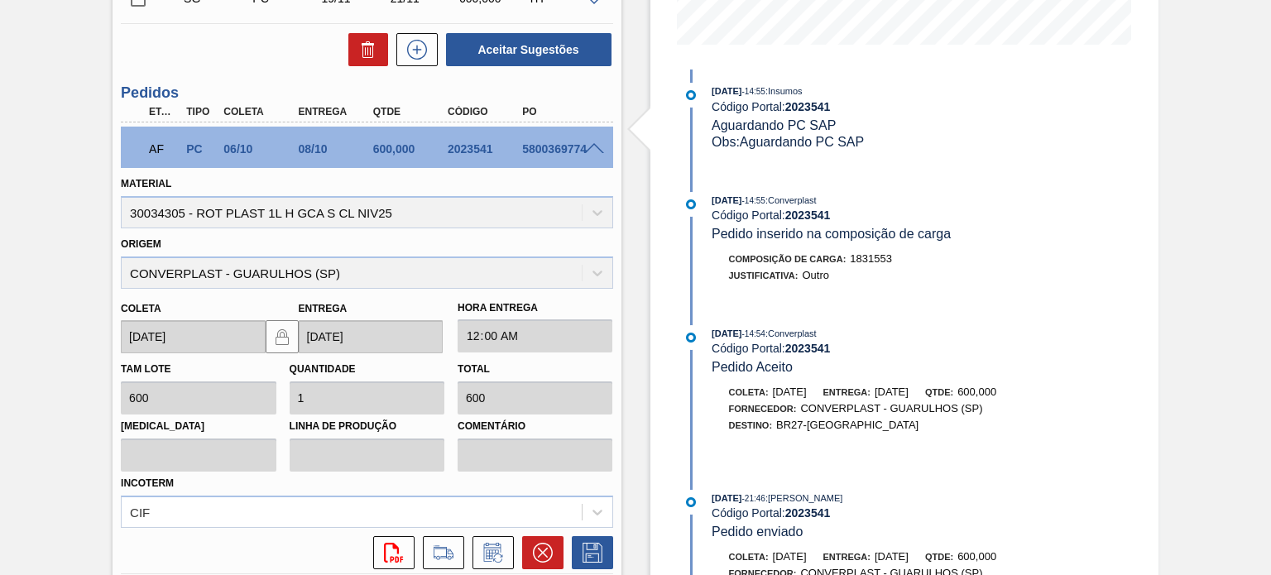
scroll to position [324, 0]
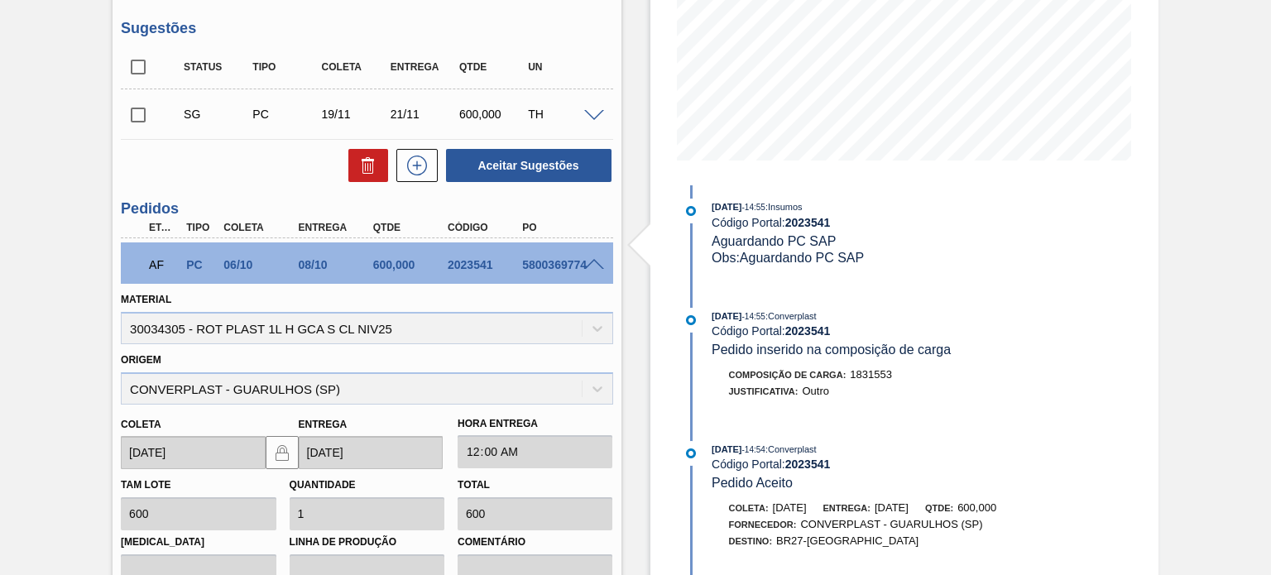
click at [315, 267] on div "08/10" at bounding box center [336, 264] width 82 height 13
click at [596, 266] on span at bounding box center [594, 265] width 20 height 12
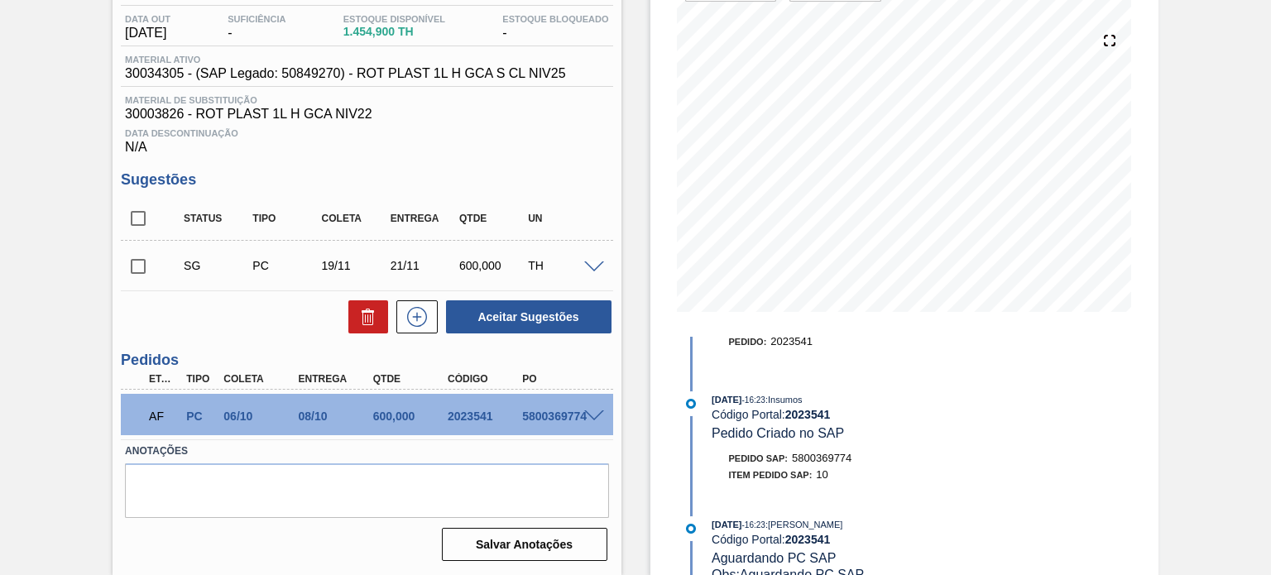
scroll to position [0, 0]
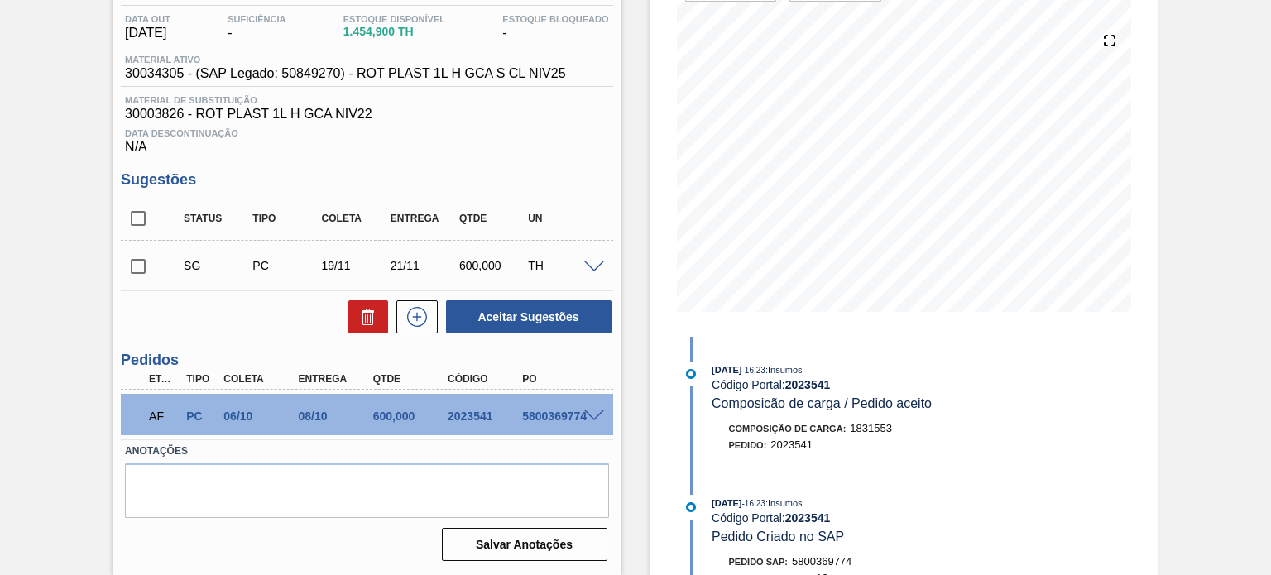
click at [639, 396] on div "Estoque De 15/09/2025 Até 03/01/2026 Filtro 16/09 Projeção de Estoque 1,454.9 N…" at bounding box center [890, 243] width 537 height 665
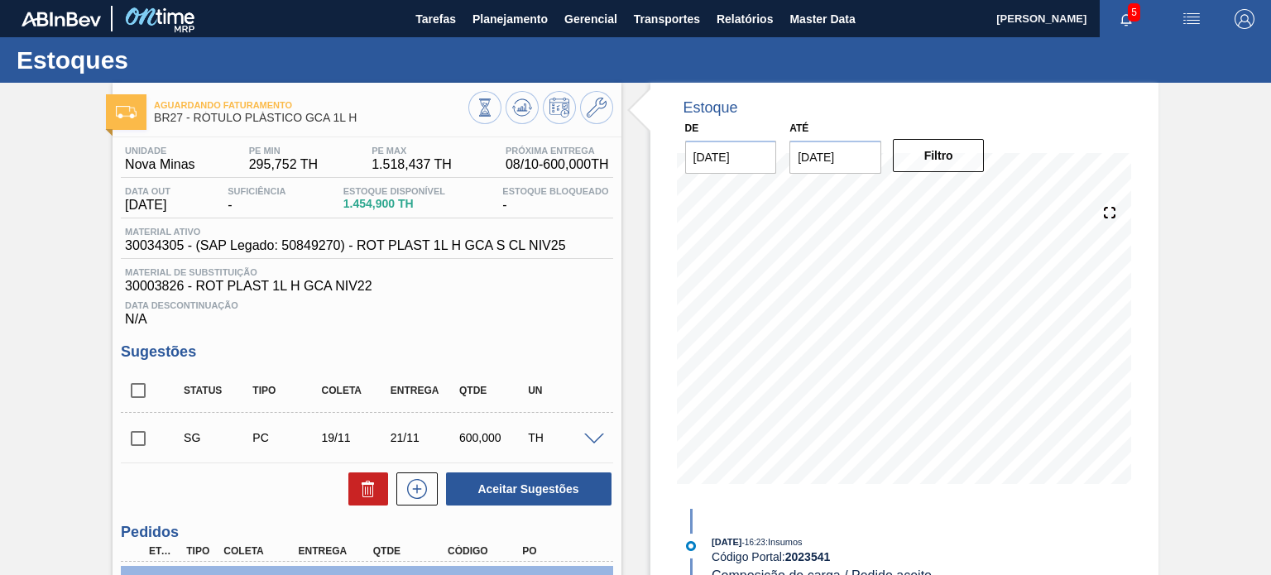
click at [516, 251] on span "30034305 - (SAP Legado: 50849270) - ROT PLAST 1L H GCA S CL NIV25" at bounding box center [345, 245] width 440 height 15
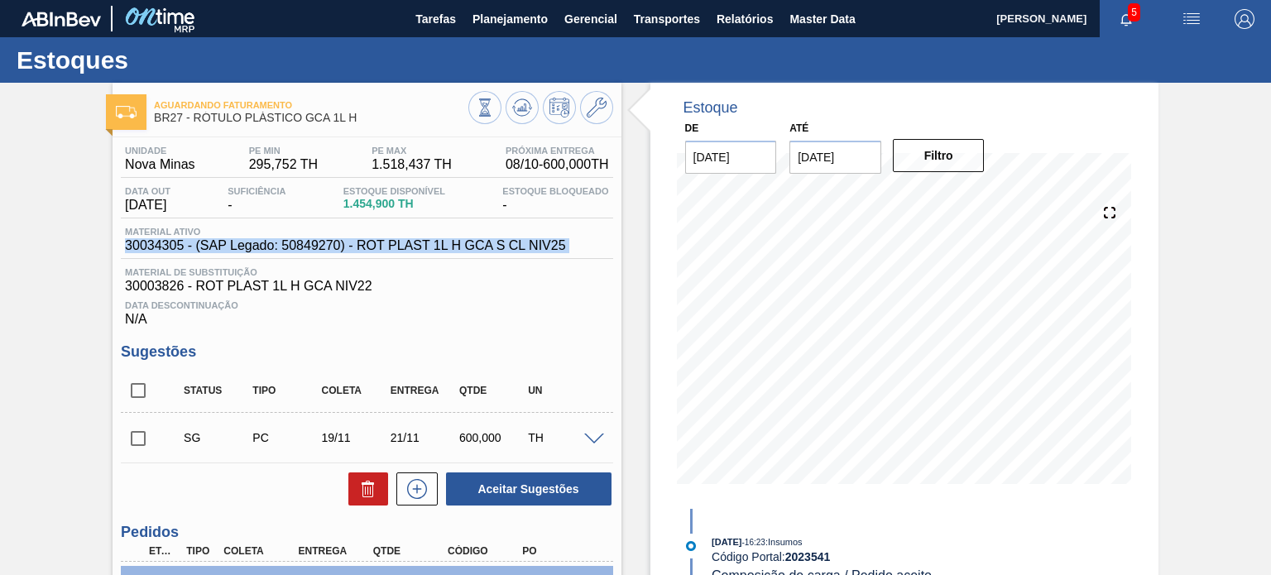
click at [516, 251] on span "30034305 - (SAP Legado: 50849270) - ROT PLAST 1L H GCA S CL NIV25" at bounding box center [345, 245] width 440 height 15
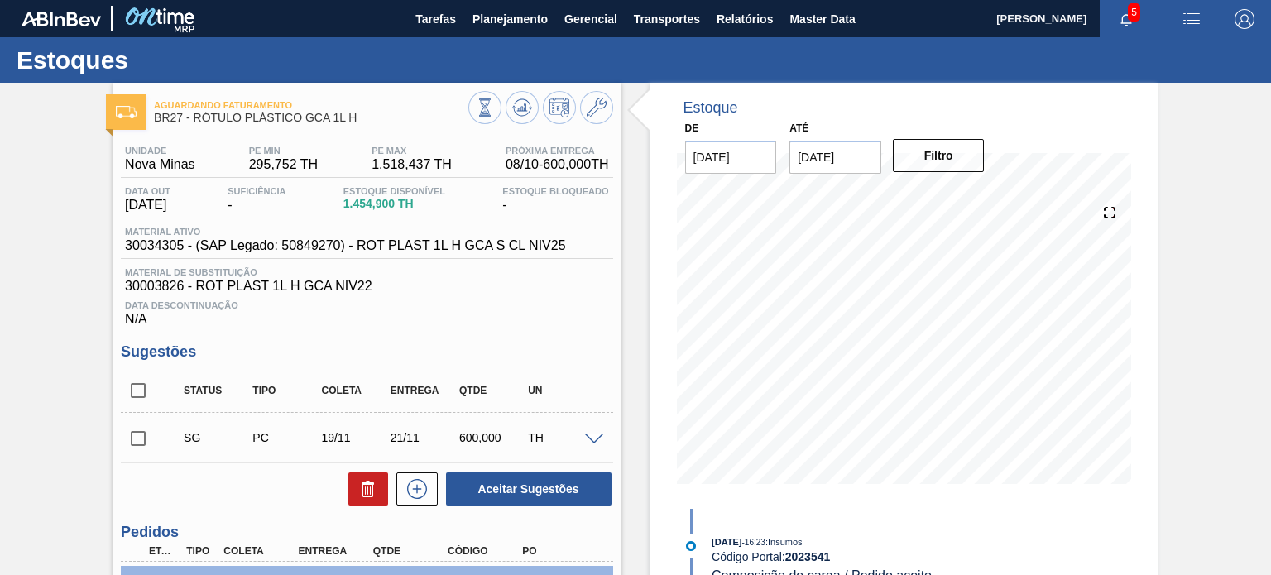
click at [627, 295] on div "Estoque De 15/09/2025 Até 03/01/2026 Filtro 16/09 Projeção de Estoque 1,454.9 N…" at bounding box center [890, 415] width 537 height 665
